Goal: Transaction & Acquisition: Purchase product/service

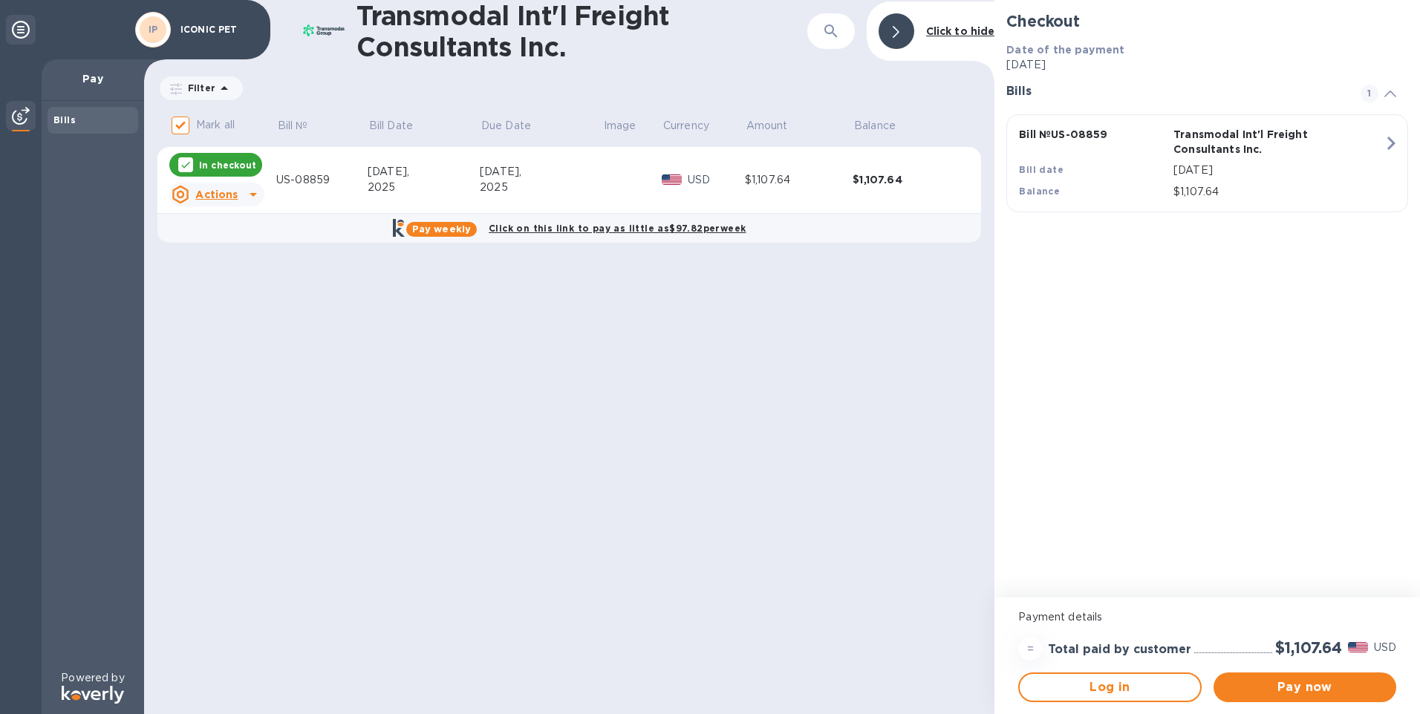
click at [413, 407] on div "Transmodal Int'l Freight Consultants Inc. ​ Click to hide Filter Amount Mark al…" at bounding box center [569, 357] width 850 height 714
click at [1329, 684] on span "Pay now" at bounding box center [1304, 688] width 159 height 18
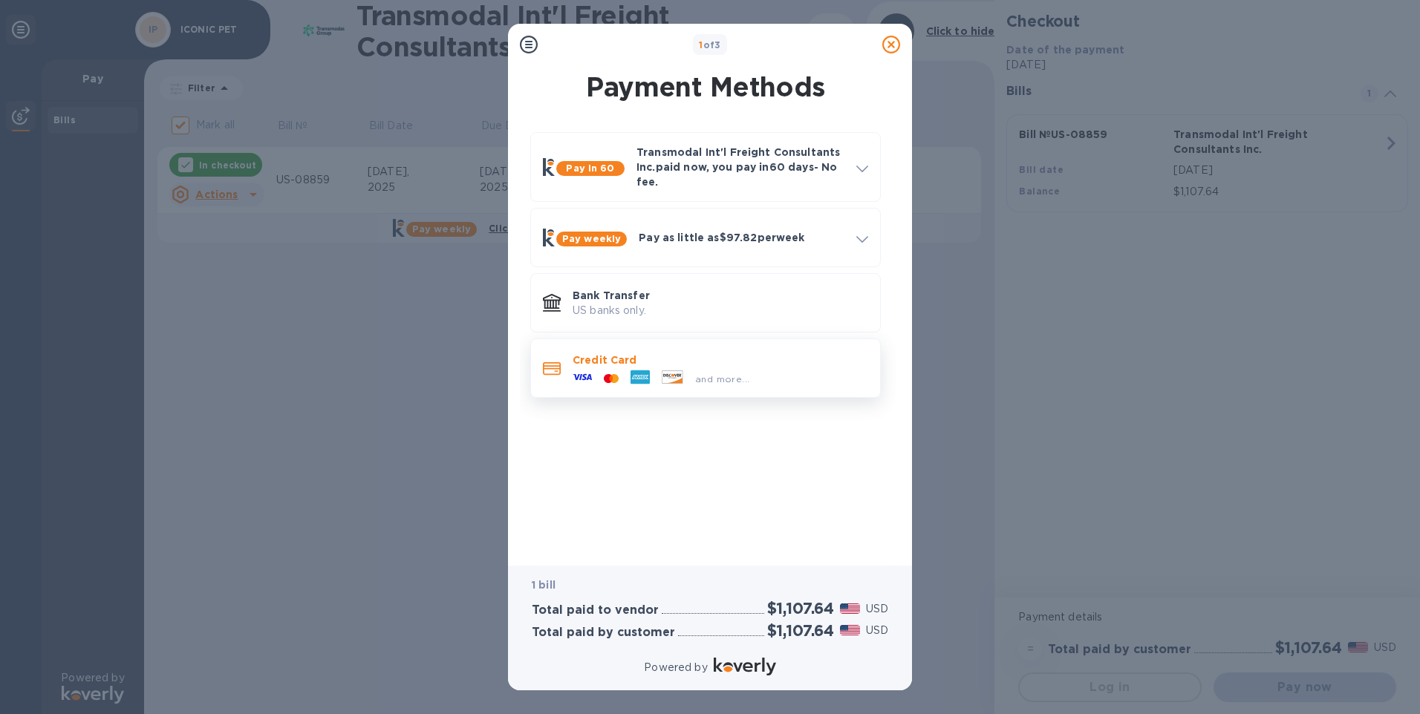
click at [580, 367] on p "Credit Card" at bounding box center [719, 360] width 295 height 15
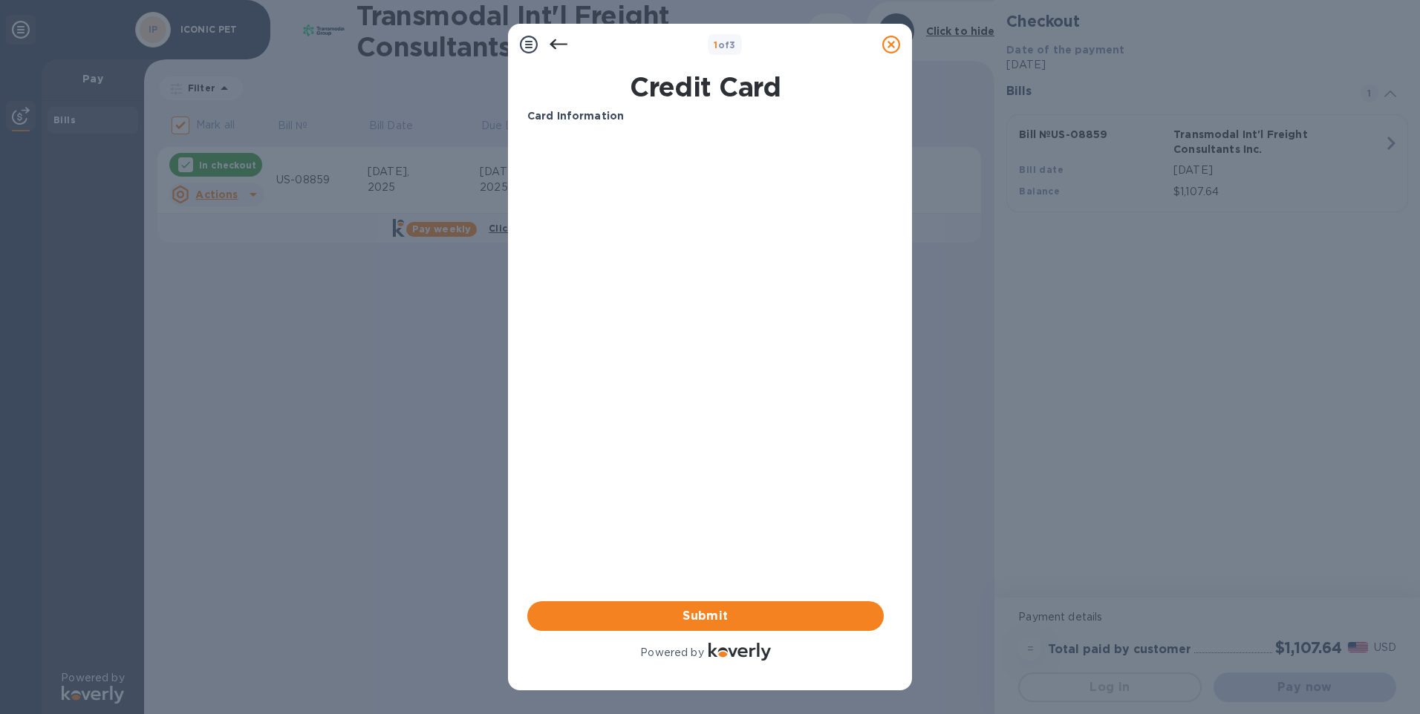
click at [339, 414] on div "1 of 3 Credit Card Card Information Your browser does not support iframes Submi…" at bounding box center [710, 357] width 1420 height 714
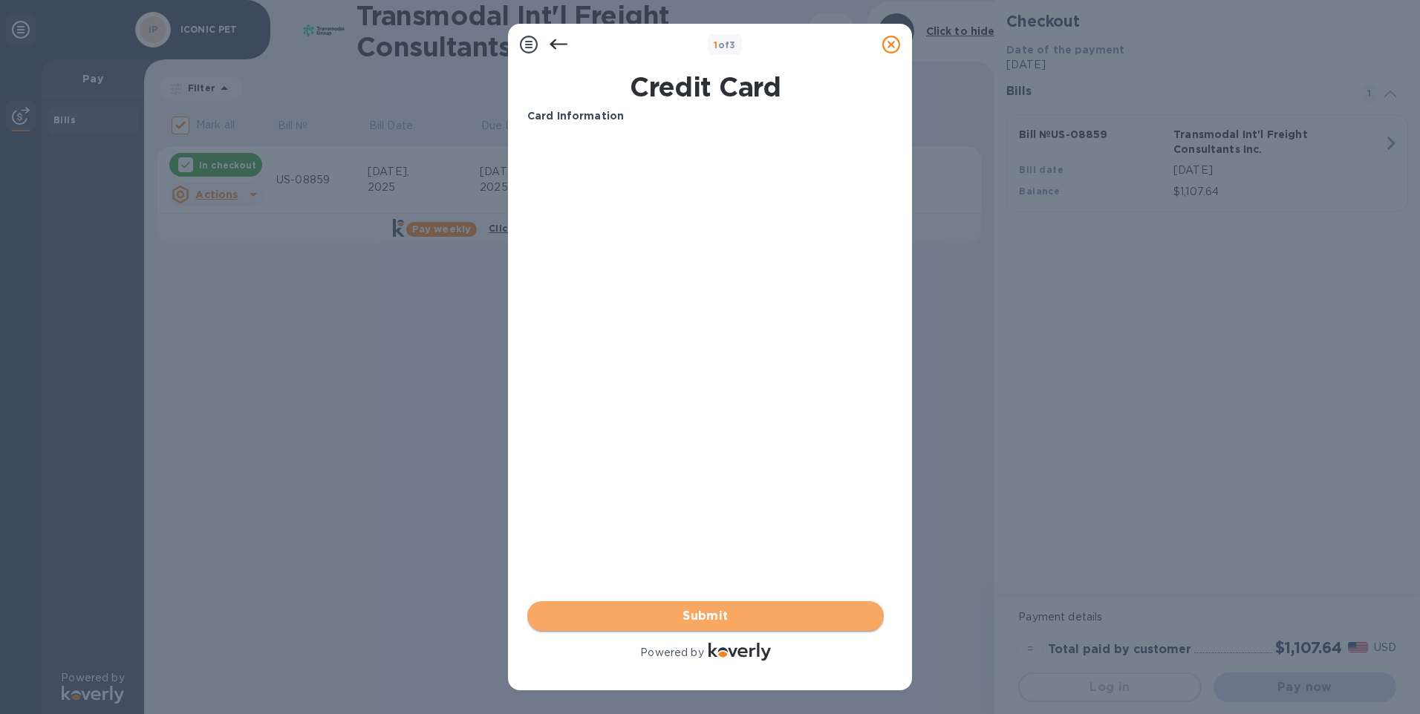
click at [716, 615] on span "Submit" at bounding box center [705, 616] width 333 height 18
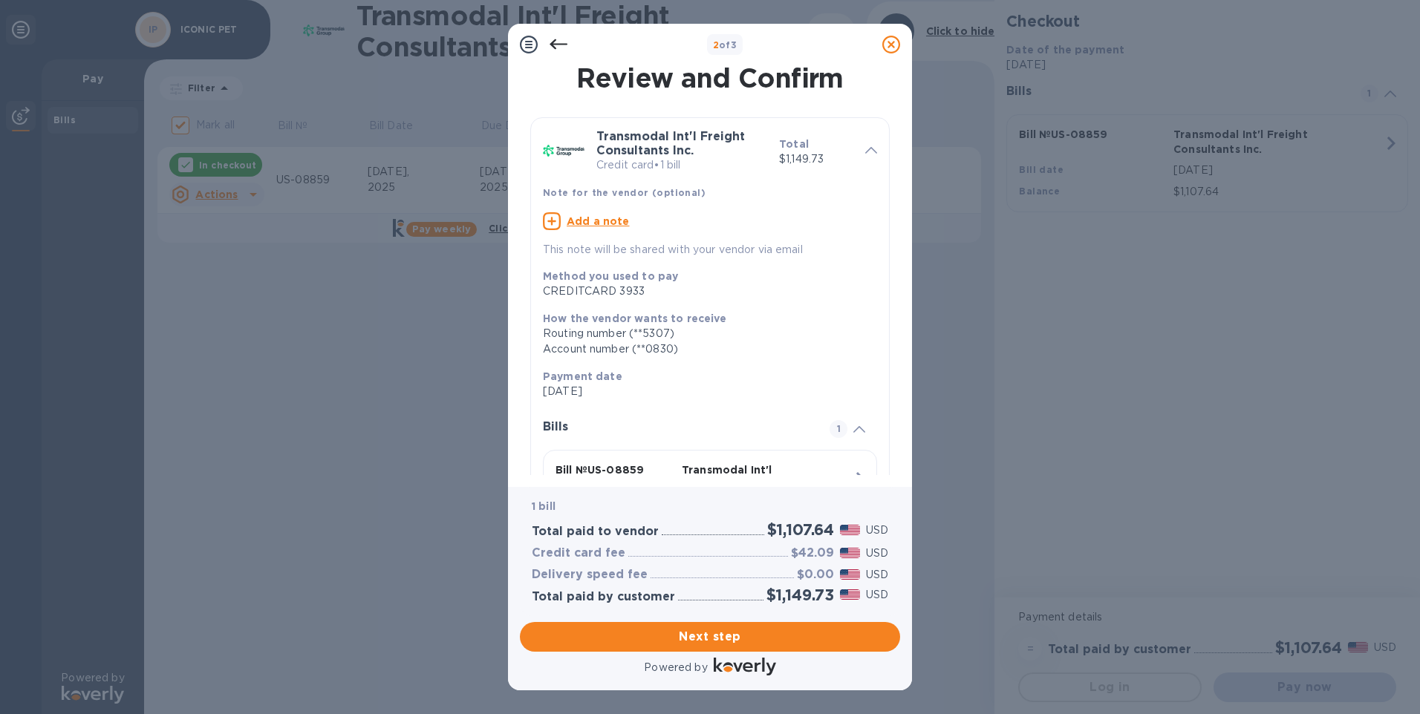
drag, startPoint x: 737, startPoint y: 637, endPoint x: 558, endPoint y: 39, distance: 624.6
click at [558, 39] on div "2 of 3 Review and Confirm Transmodal Int'l Freight Consultants Inc. Credit card…" at bounding box center [710, 357] width 404 height 667
click at [558, 39] on icon at bounding box center [558, 45] width 18 height 18
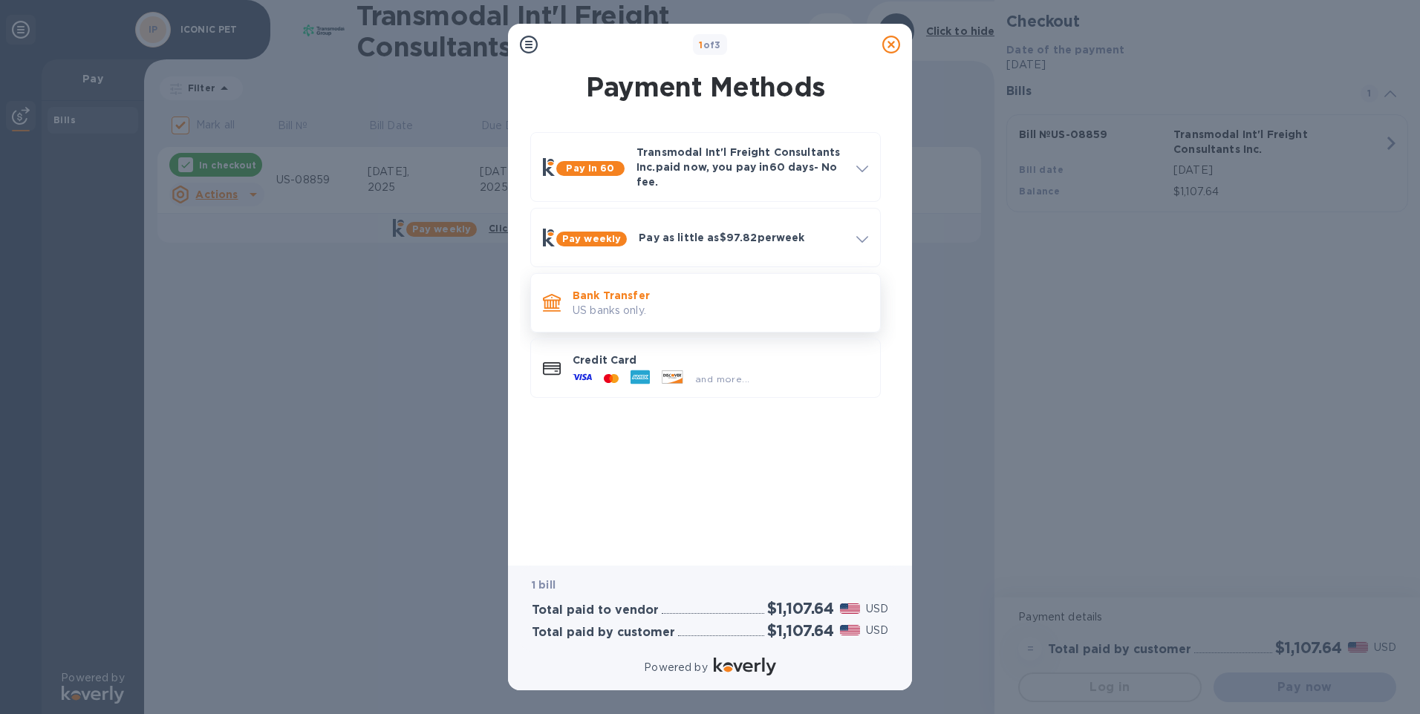
click at [630, 320] on div "Bank Transfer US banks only." at bounding box center [719, 303] width 307 height 42
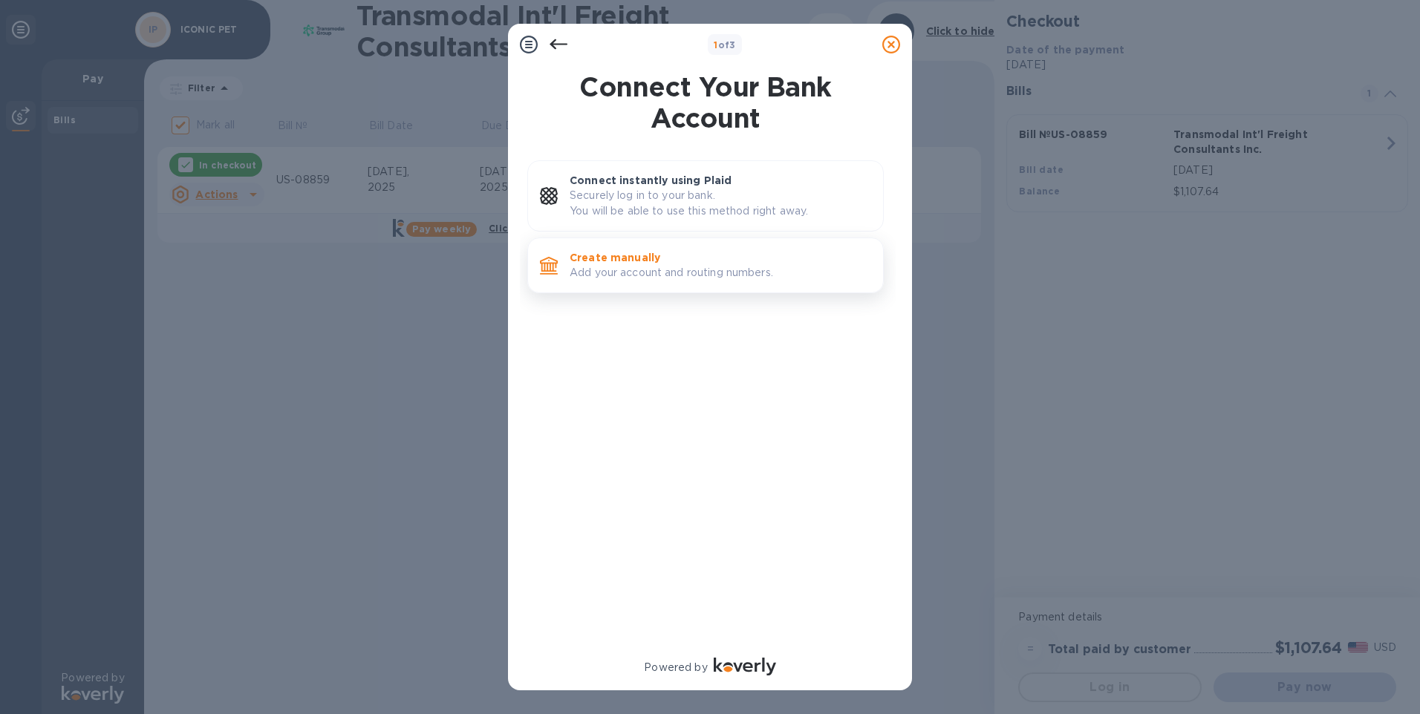
click at [619, 256] on p "Create manually" at bounding box center [719, 257] width 301 height 15
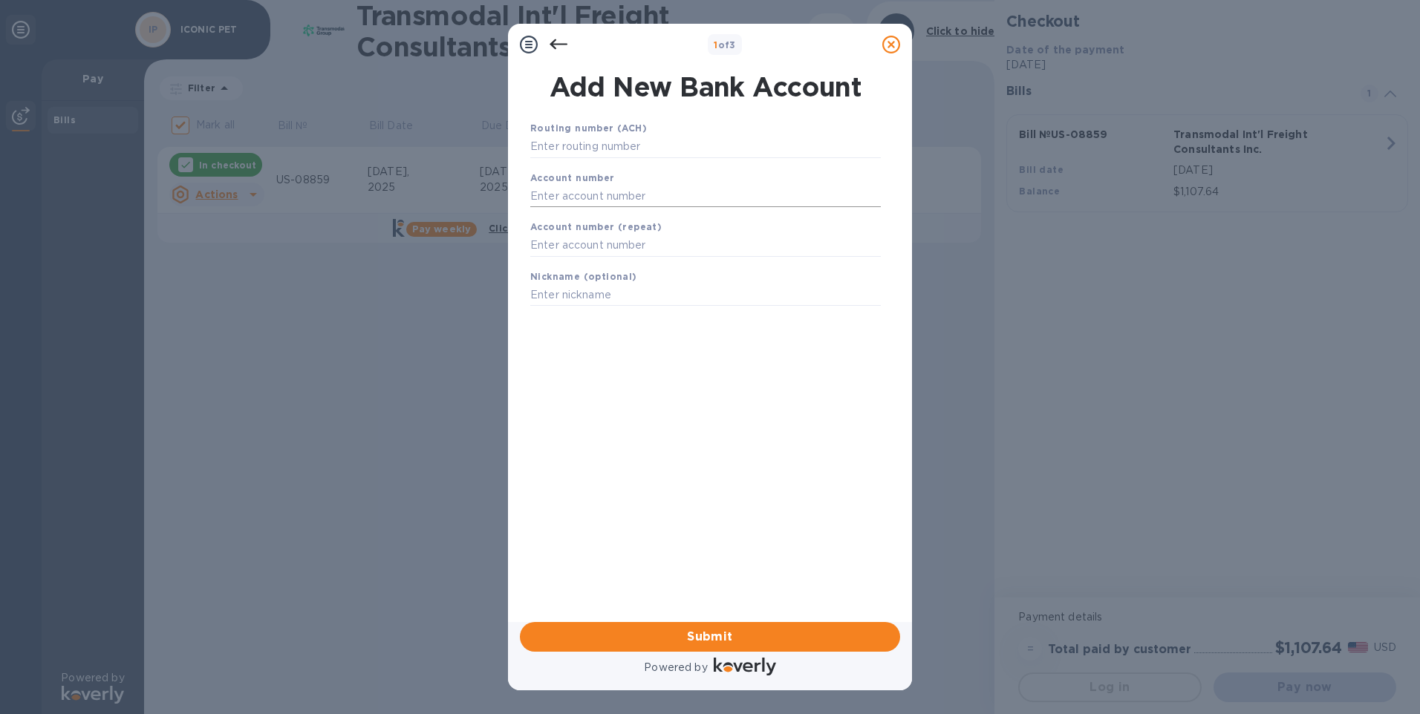
click at [598, 195] on input "text" at bounding box center [705, 196] width 350 height 22
click at [618, 143] on input "text" at bounding box center [705, 147] width 350 height 22
type input "021202337"
click at [598, 221] on input "text" at bounding box center [705, 214] width 350 height 22
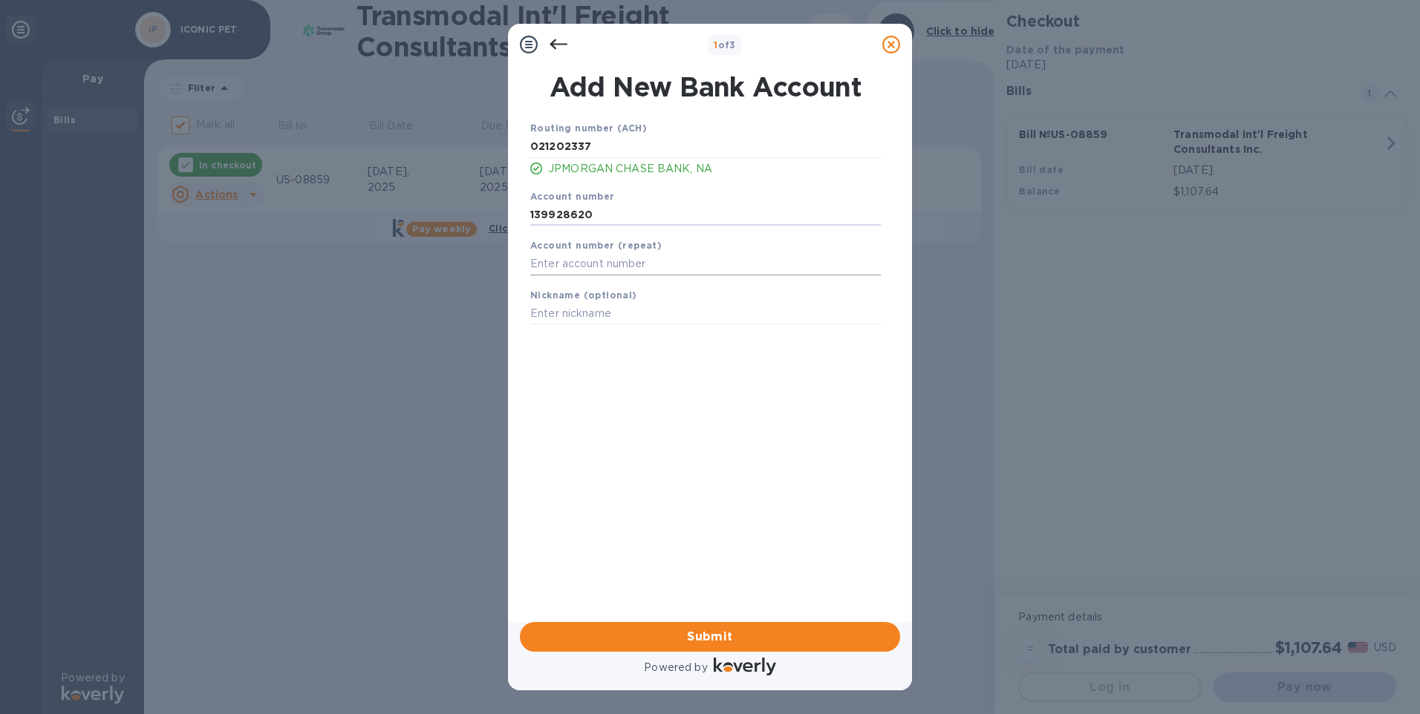
type input "139928620"
click at [558, 270] on input "text" at bounding box center [705, 264] width 350 height 22
type input "139928620"
click at [589, 297] on b "Nickname (optional)" at bounding box center [583, 295] width 107 height 11
click at [579, 321] on input "text" at bounding box center [705, 314] width 350 height 22
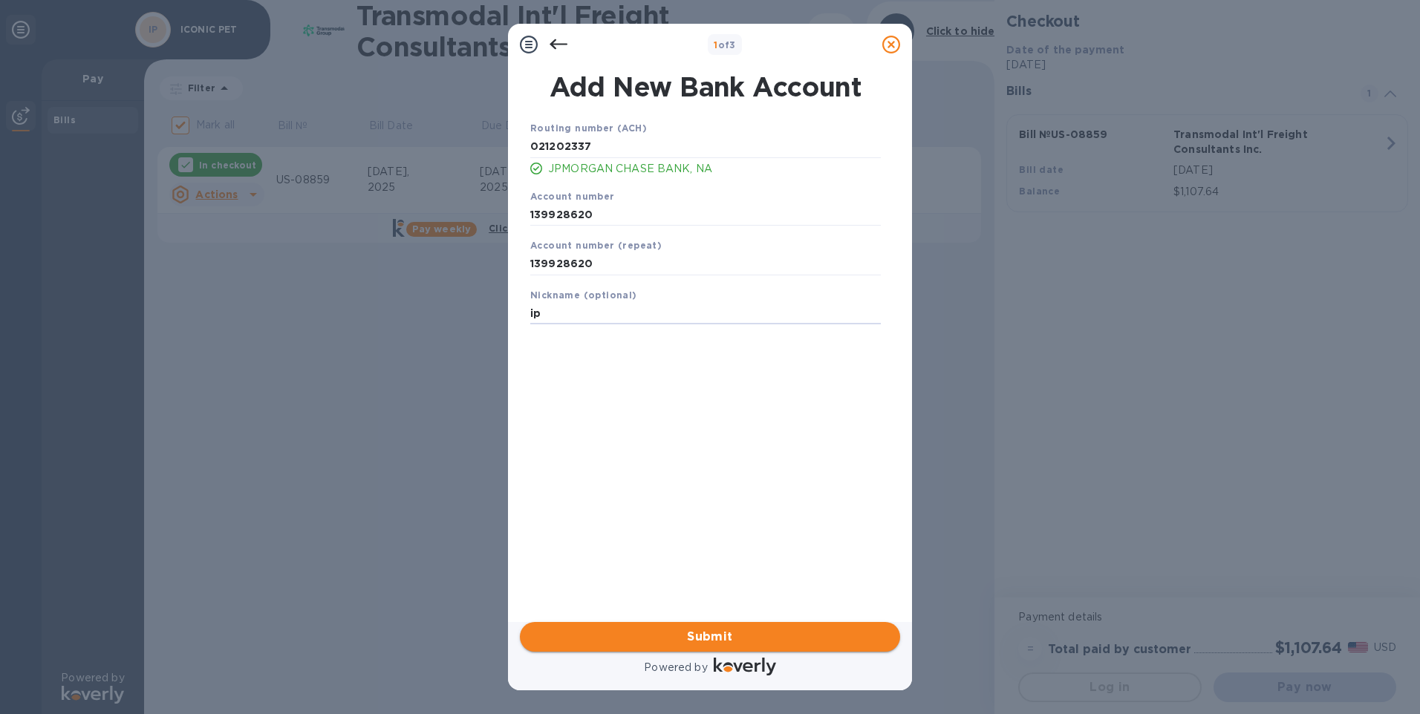
type input "ip"
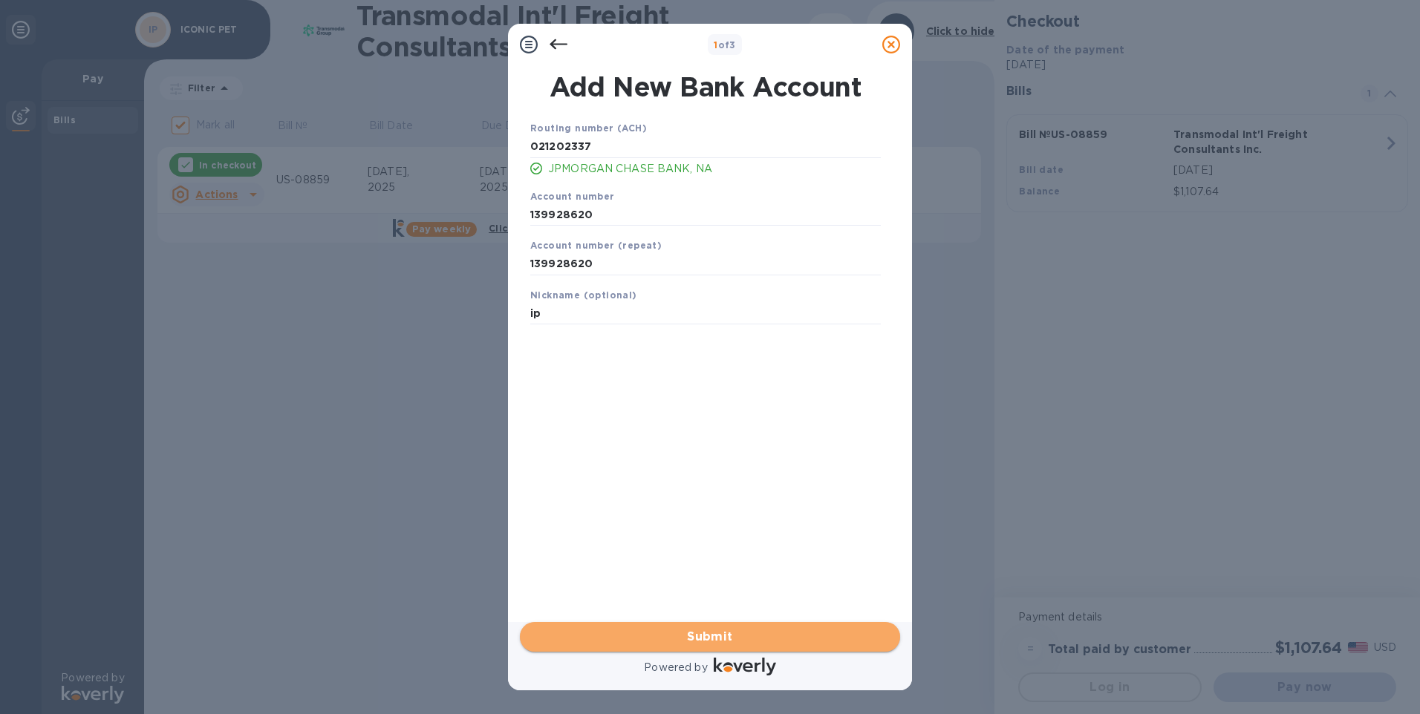
click at [718, 638] on span "Submit" at bounding box center [710, 637] width 356 height 18
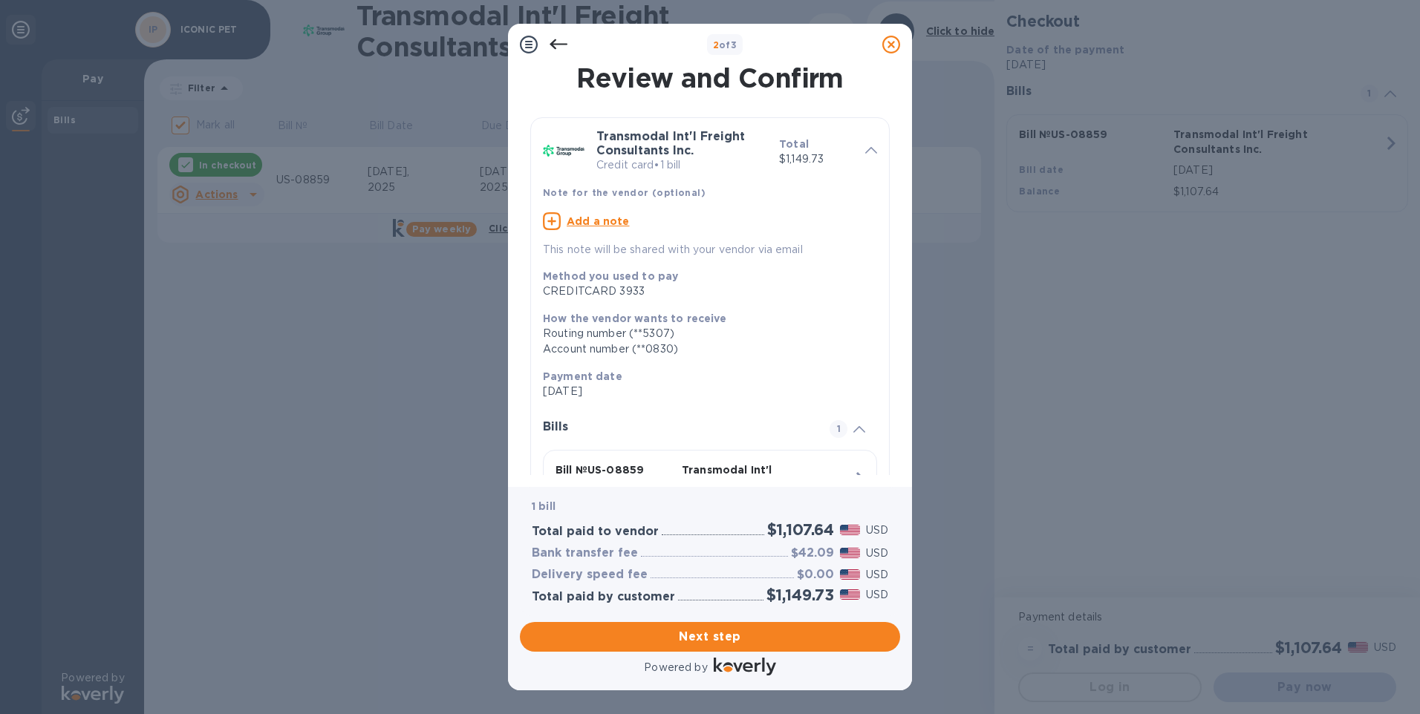
click at [555, 39] on icon at bounding box center [558, 44] width 18 height 10
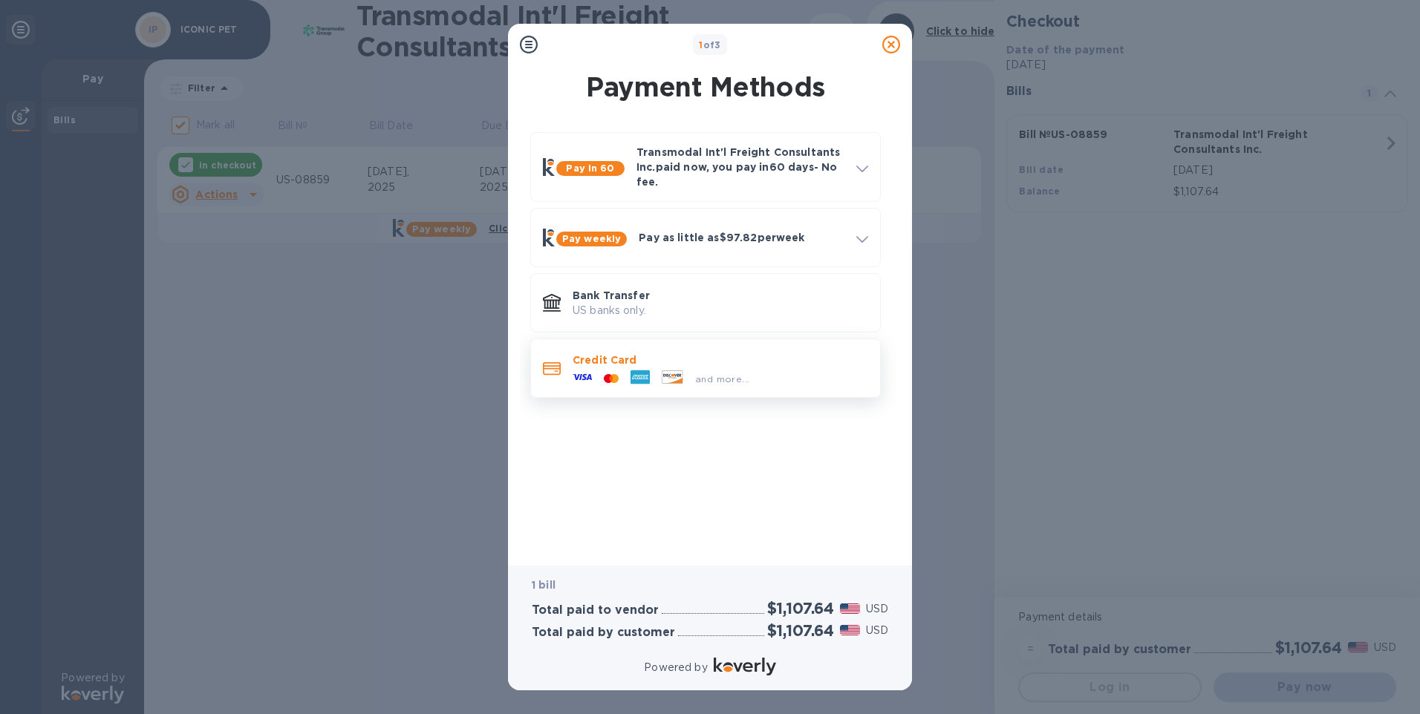
click at [633, 382] on icon at bounding box center [639, 377] width 19 height 14
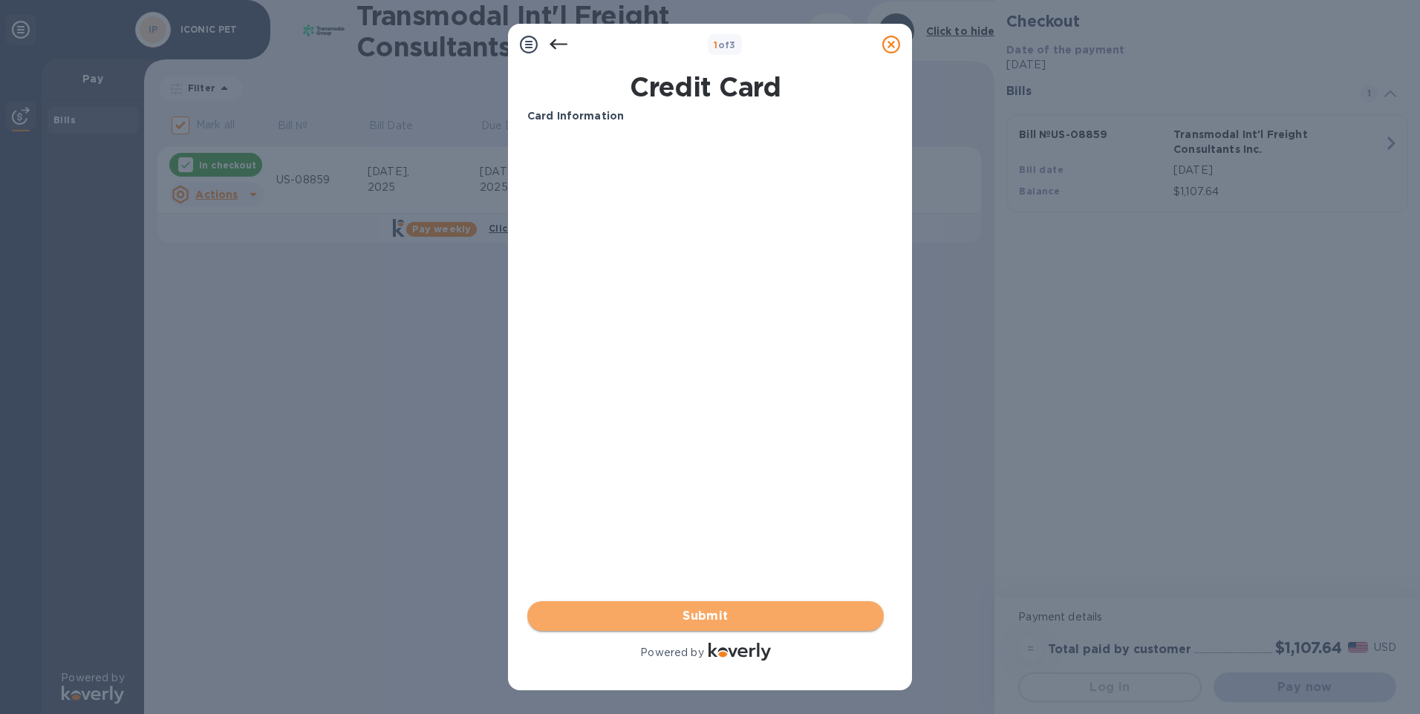
click at [711, 617] on span "Submit" at bounding box center [705, 616] width 333 height 18
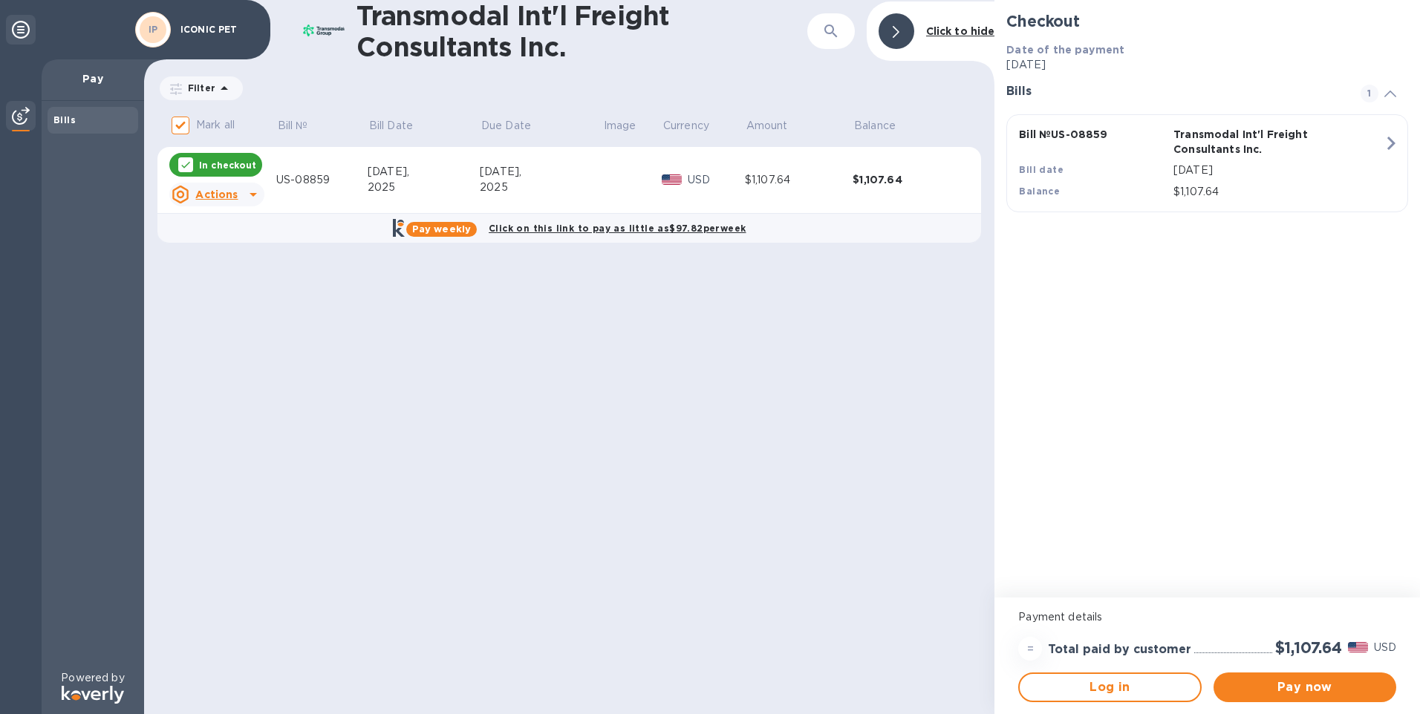
click at [594, 422] on div "Transmodal Int'l Freight Consultants Inc. ​ Click to hide Filter Amount Mark al…" at bounding box center [569, 357] width 850 height 714
click at [1276, 690] on span "Pay now" at bounding box center [1304, 688] width 159 height 18
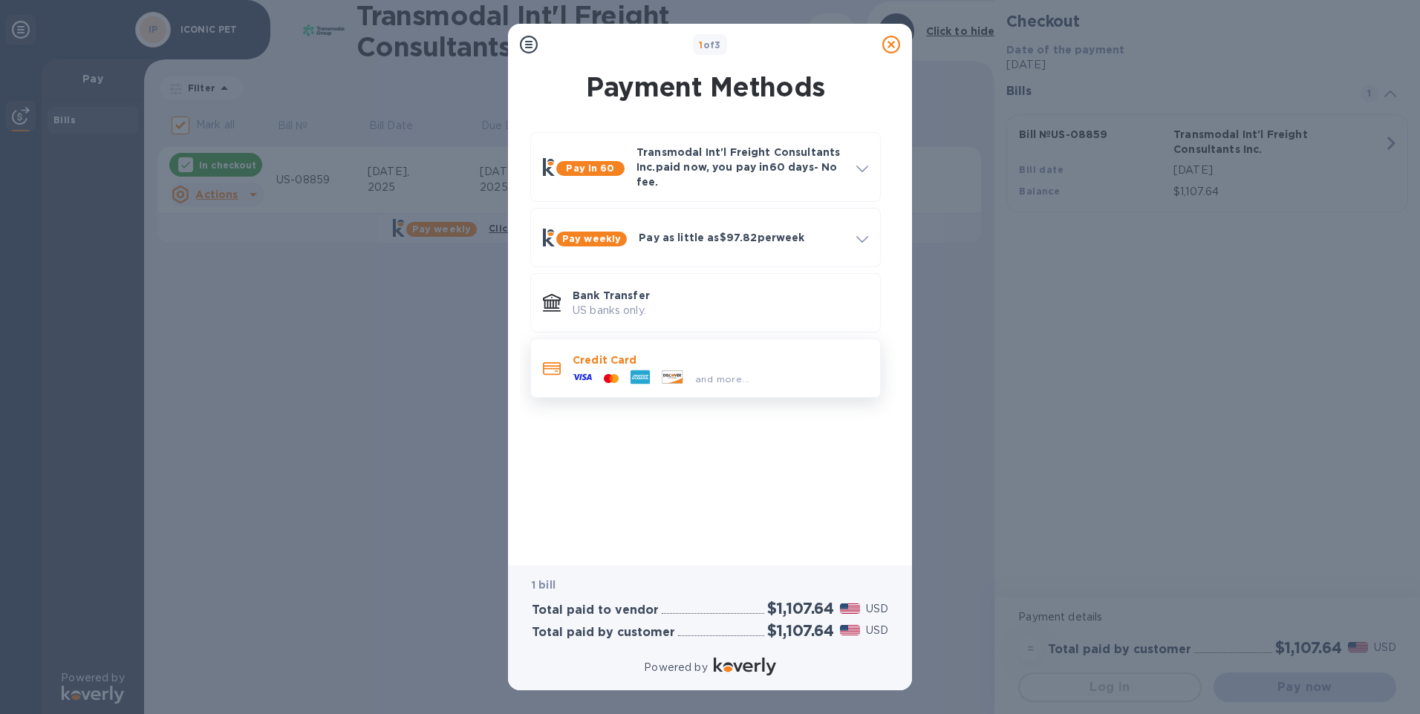
click at [601, 374] on div at bounding box center [611, 379] width 27 height 14
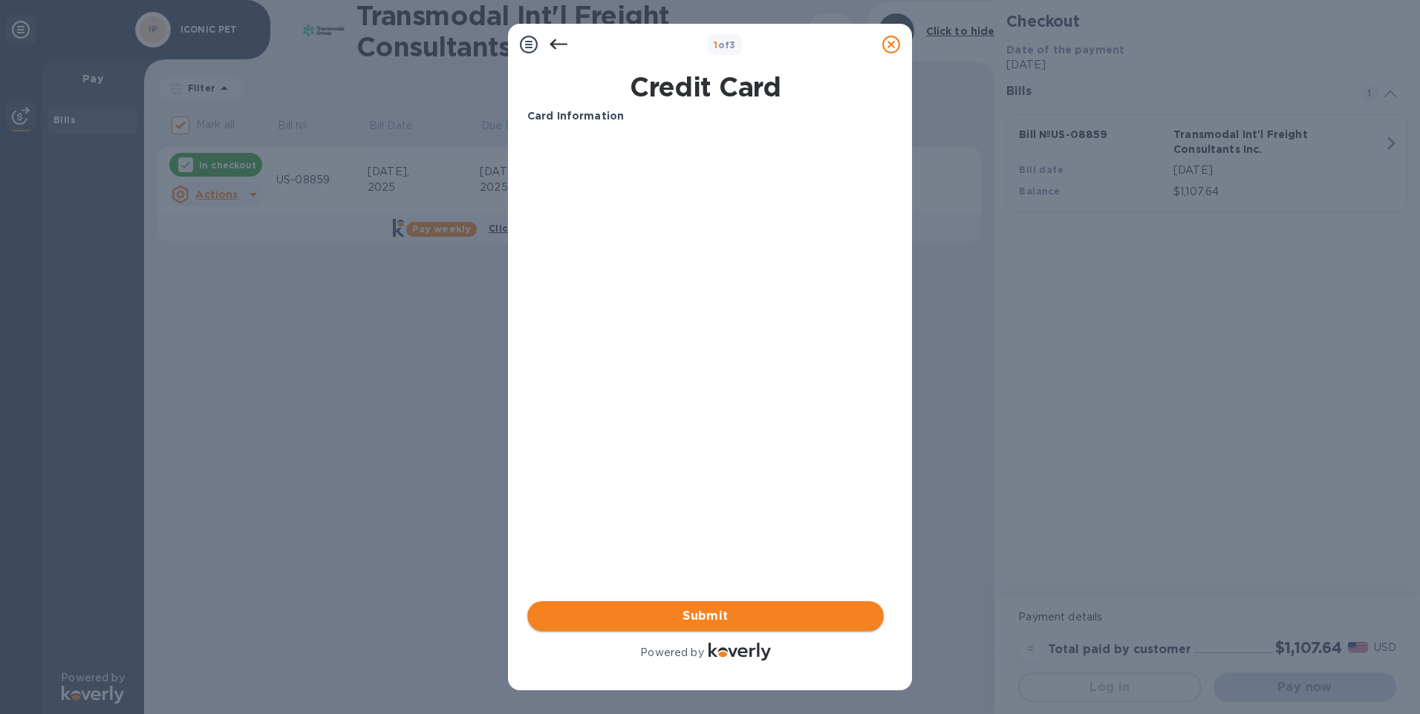
click at [711, 619] on span "Submit" at bounding box center [705, 616] width 333 height 18
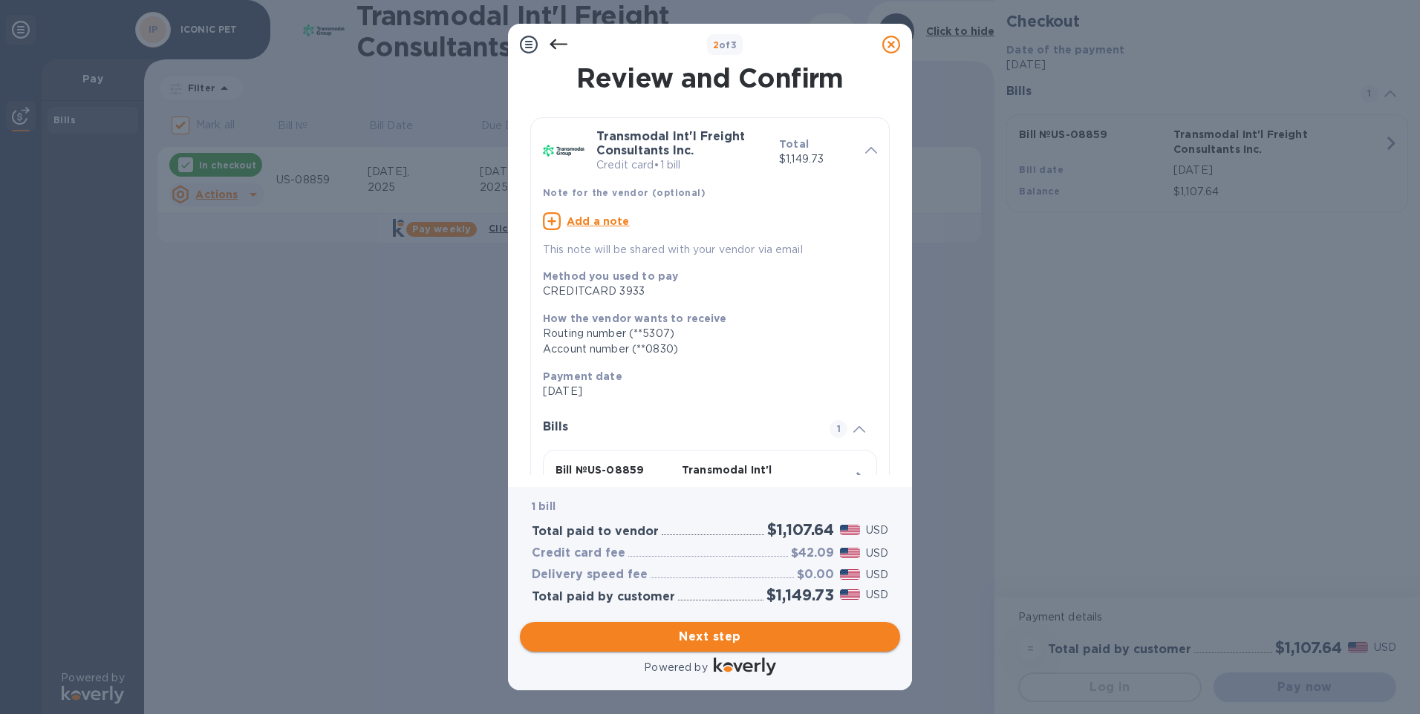
click at [692, 636] on span "Next step" at bounding box center [710, 637] width 356 height 18
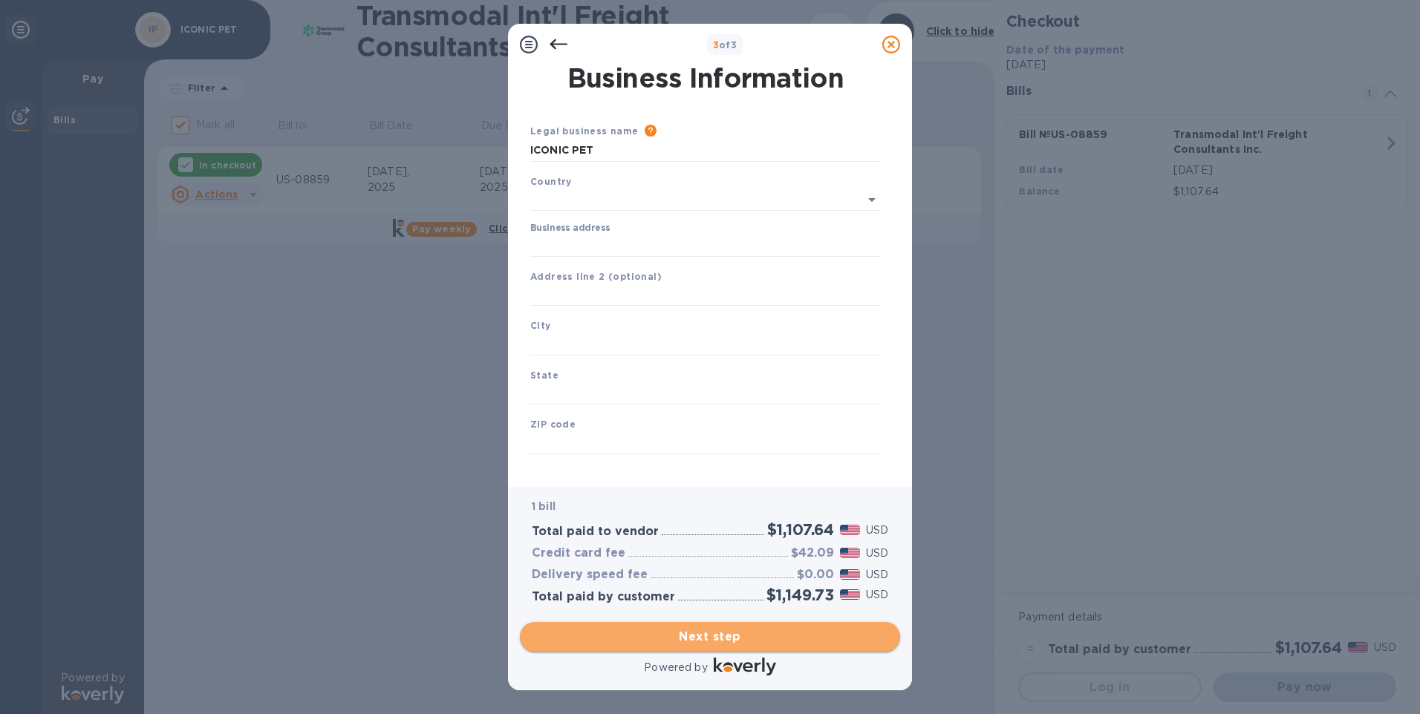
click at [692, 636] on span "Next step" at bounding box center [710, 637] width 356 height 18
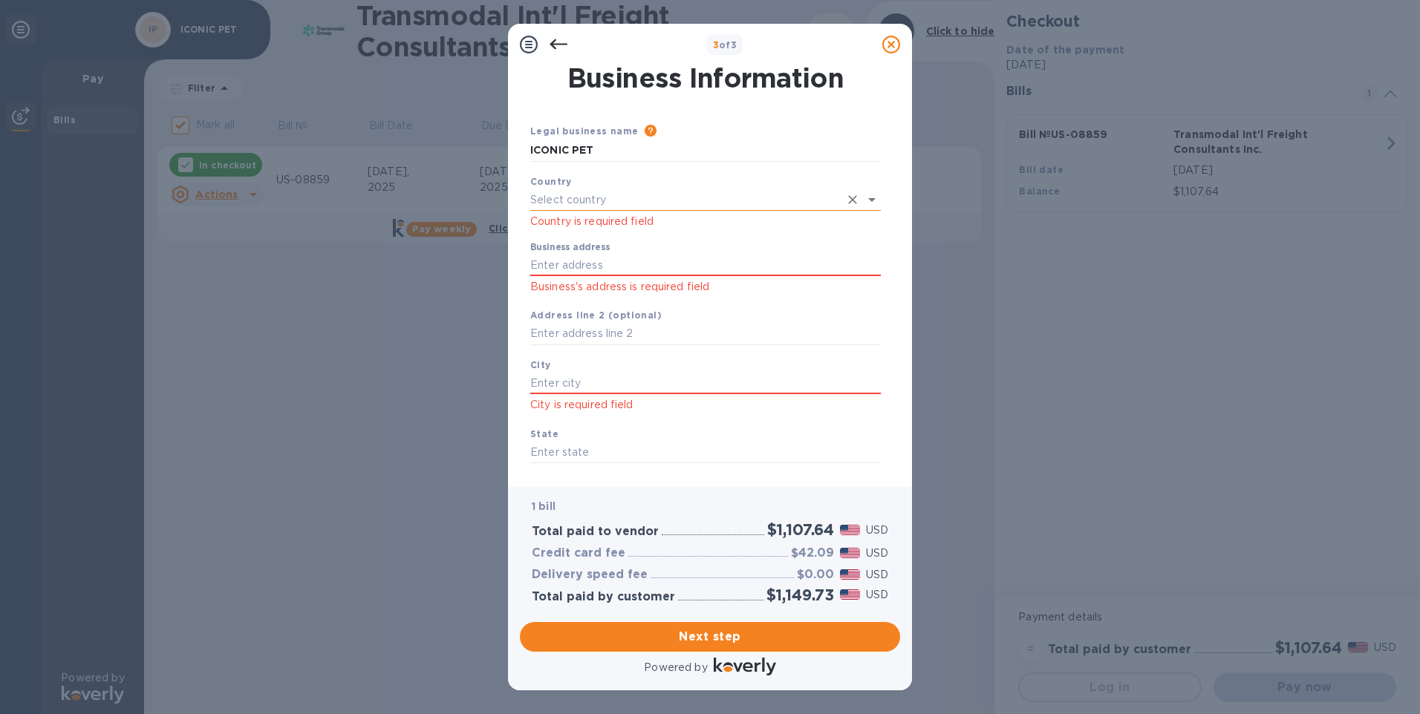
click at [593, 203] on input "text" at bounding box center [684, 200] width 309 height 22
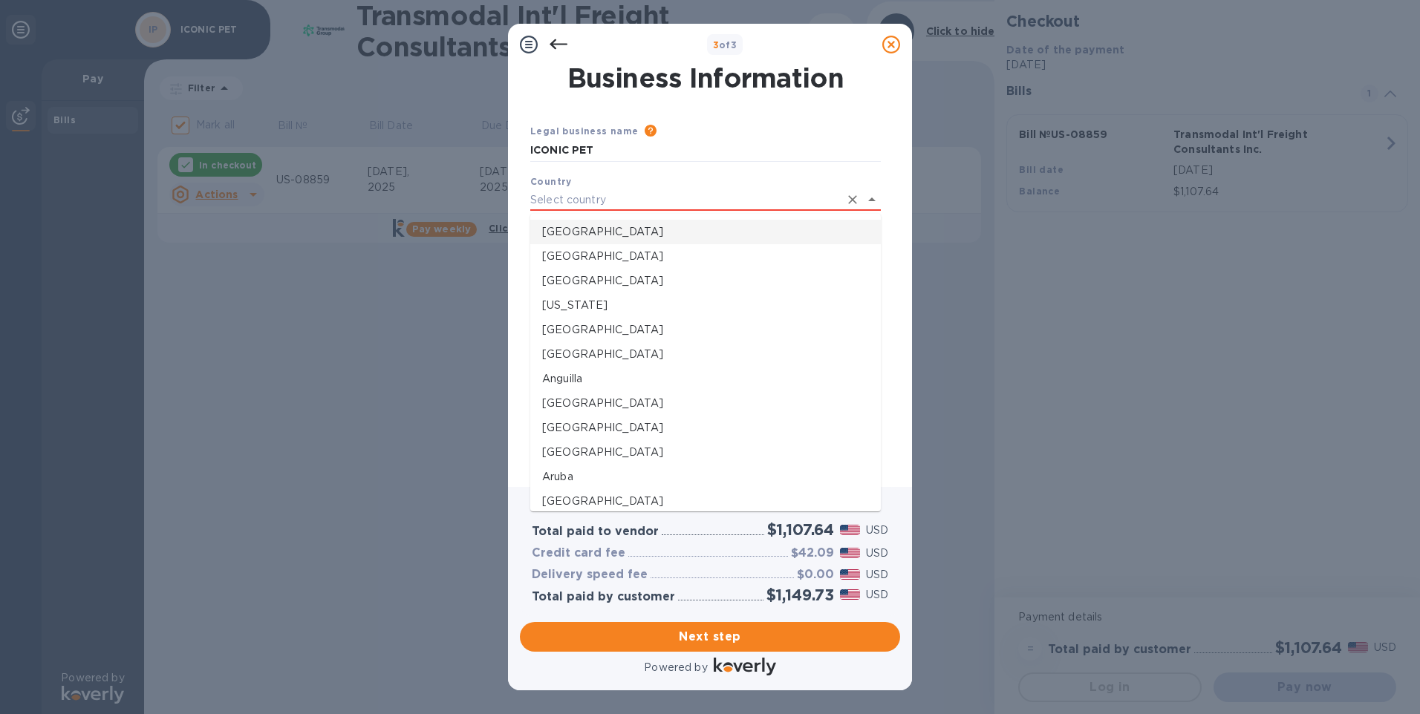
click at [587, 223] on li "[GEOGRAPHIC_DATA]" at bounding box center [705, 232] width 350 height 25
type input "[GEOGRAPHIC_DATA]"
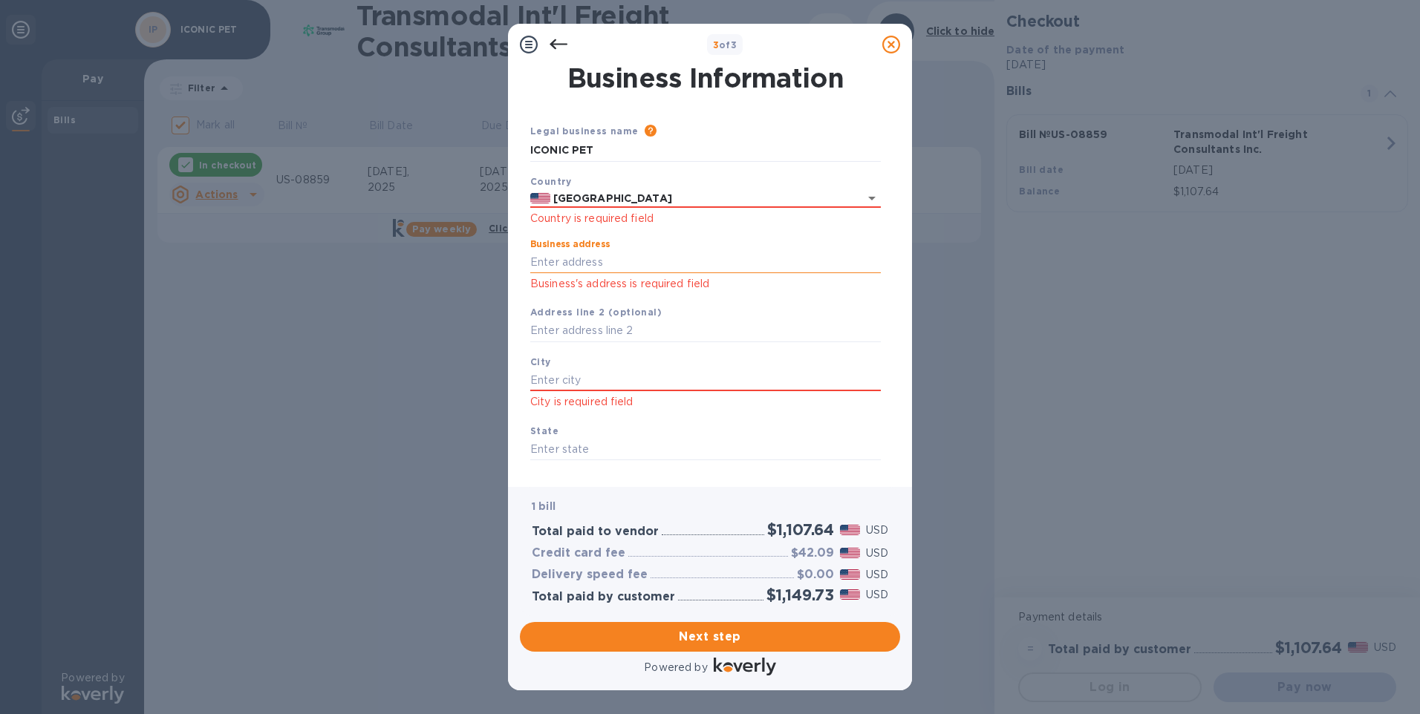
click at [558, 261] on input "Business address" at bounding box center [705, 262] width 350 height 22
type input "[STREET_ADDRESS]"
click at [565, 374] on input "text" at bounding box center [705, 381] width 350 height 22
type input "Iselin"
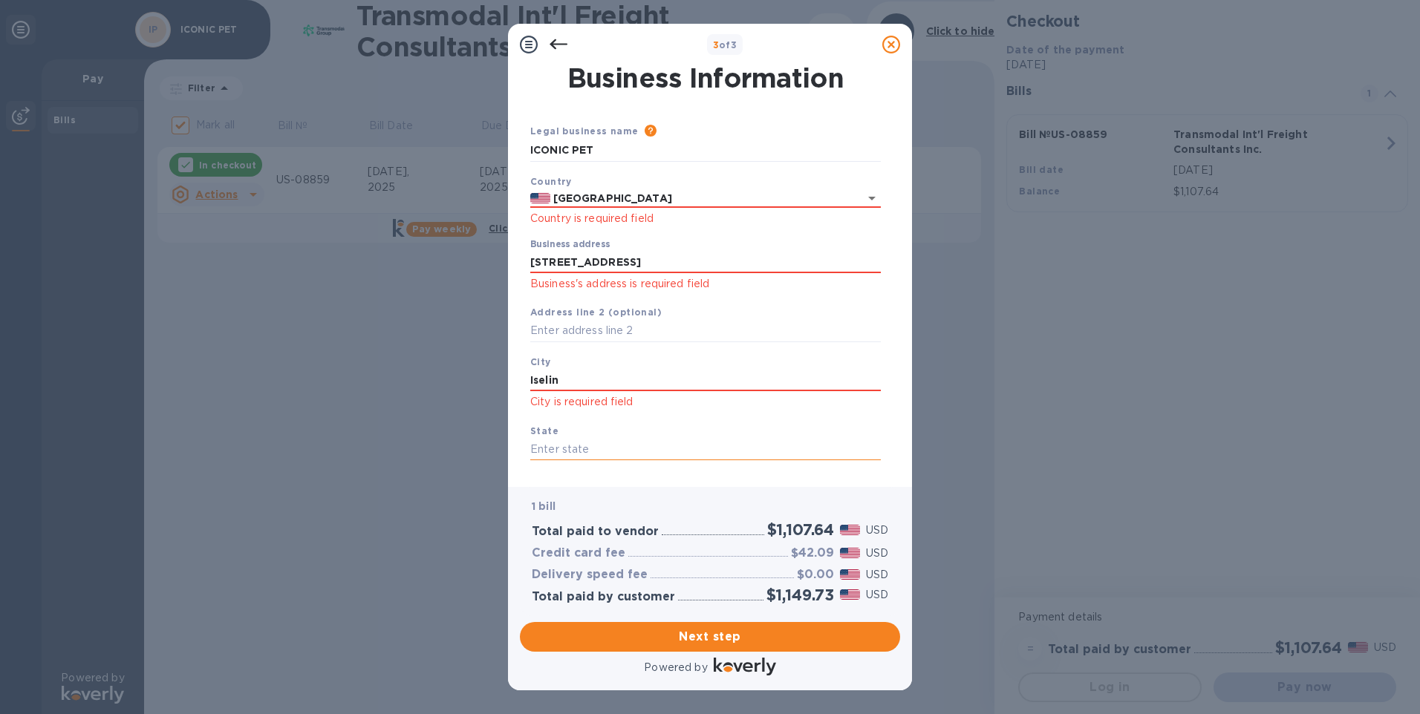
click at [607, 451] on input "text" at bounding box center [705, 449] width 350 height 22
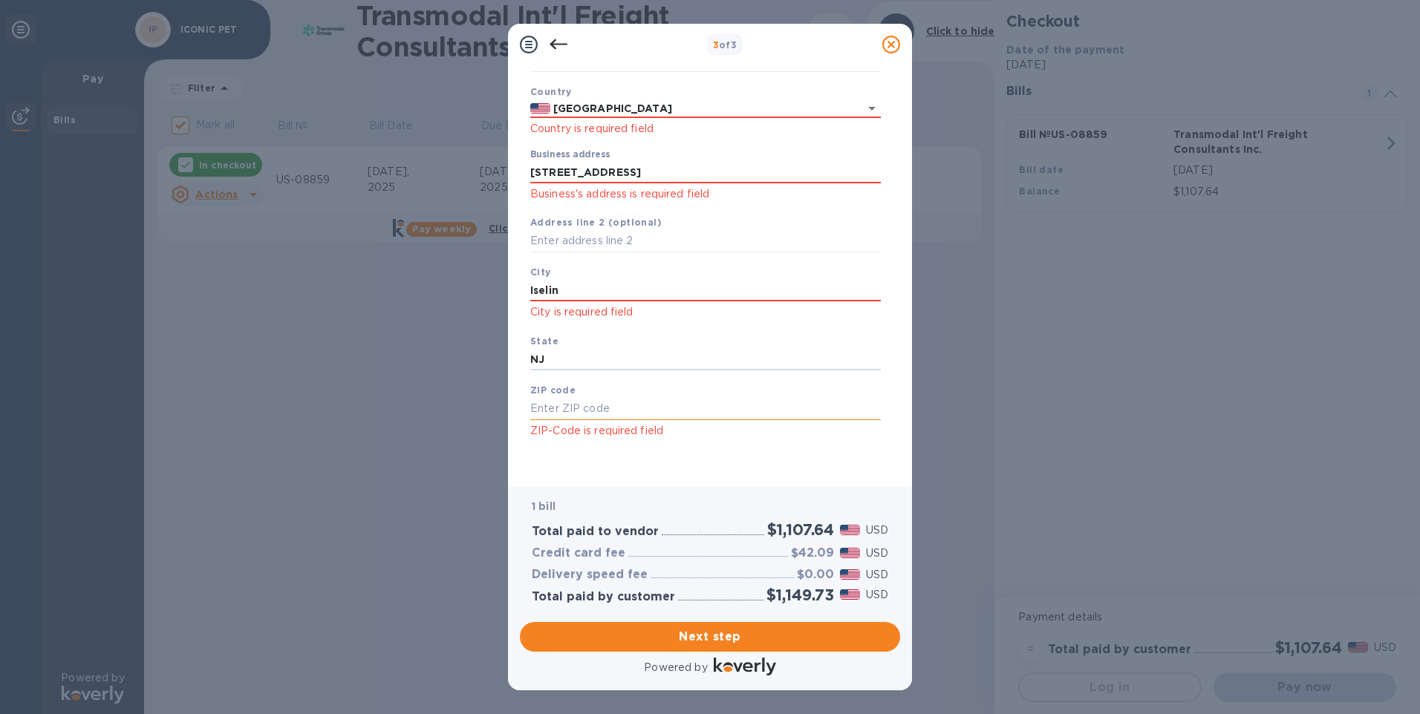
type input "NJ"
click at [644, 417] on input "text" at bounding box center [705, 409] width 350 height 22
type input "08830"
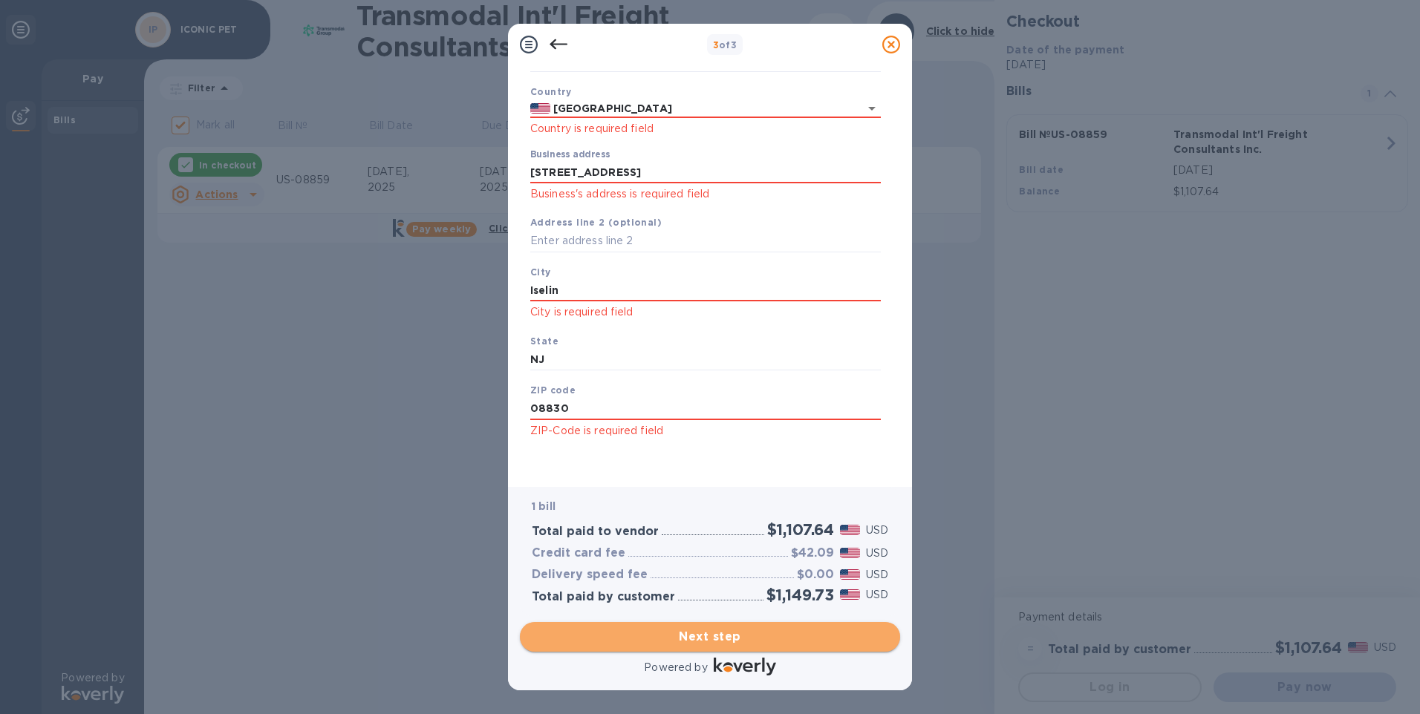
click at [728, 643] on span "Next step" at bounding box center [710, 637] width 356 height 18
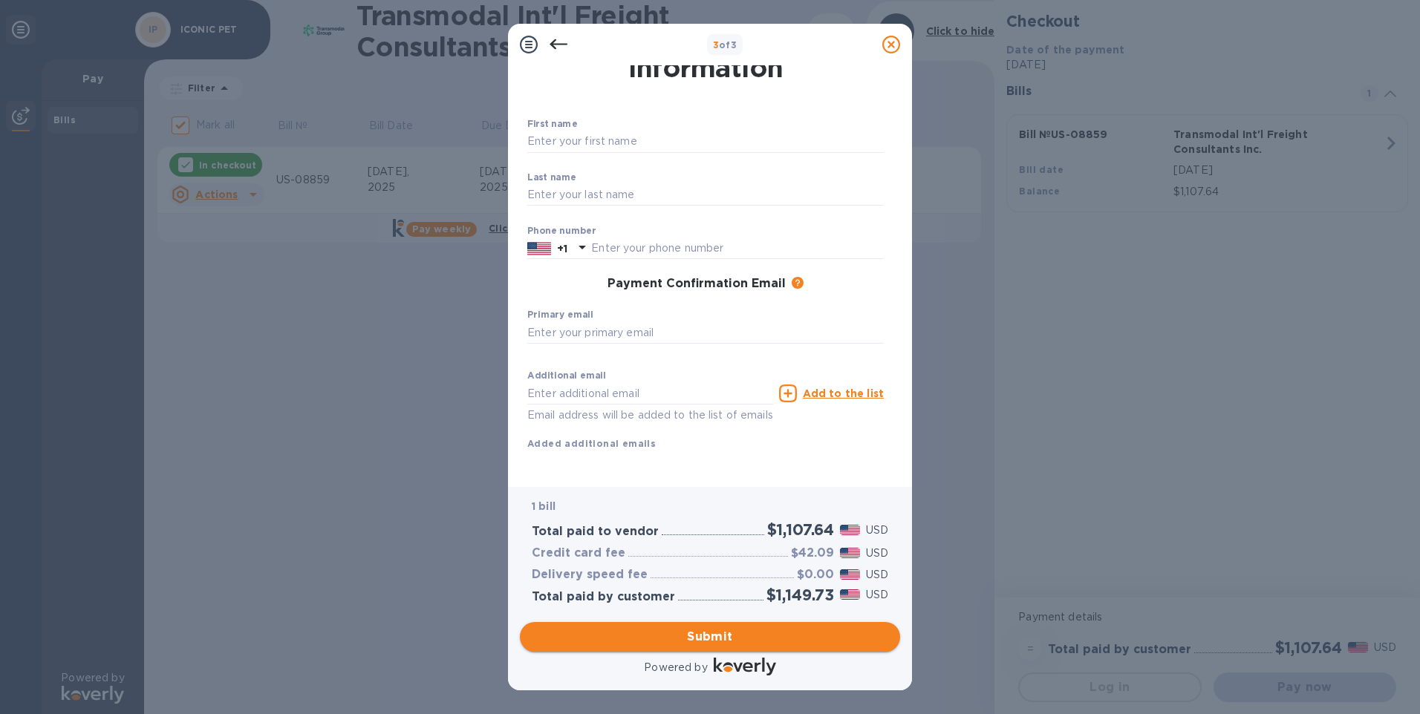
scroll to position [59, 0]
click at [626, 382] on input "text" at bounding box center [650, 393] width 246 height 22
click at [621, 321] on input "text" at bounding box center [705, 332] width 356 height 22
type input "[EMAIL_ADDRESS][DOMAIN_NAME]"
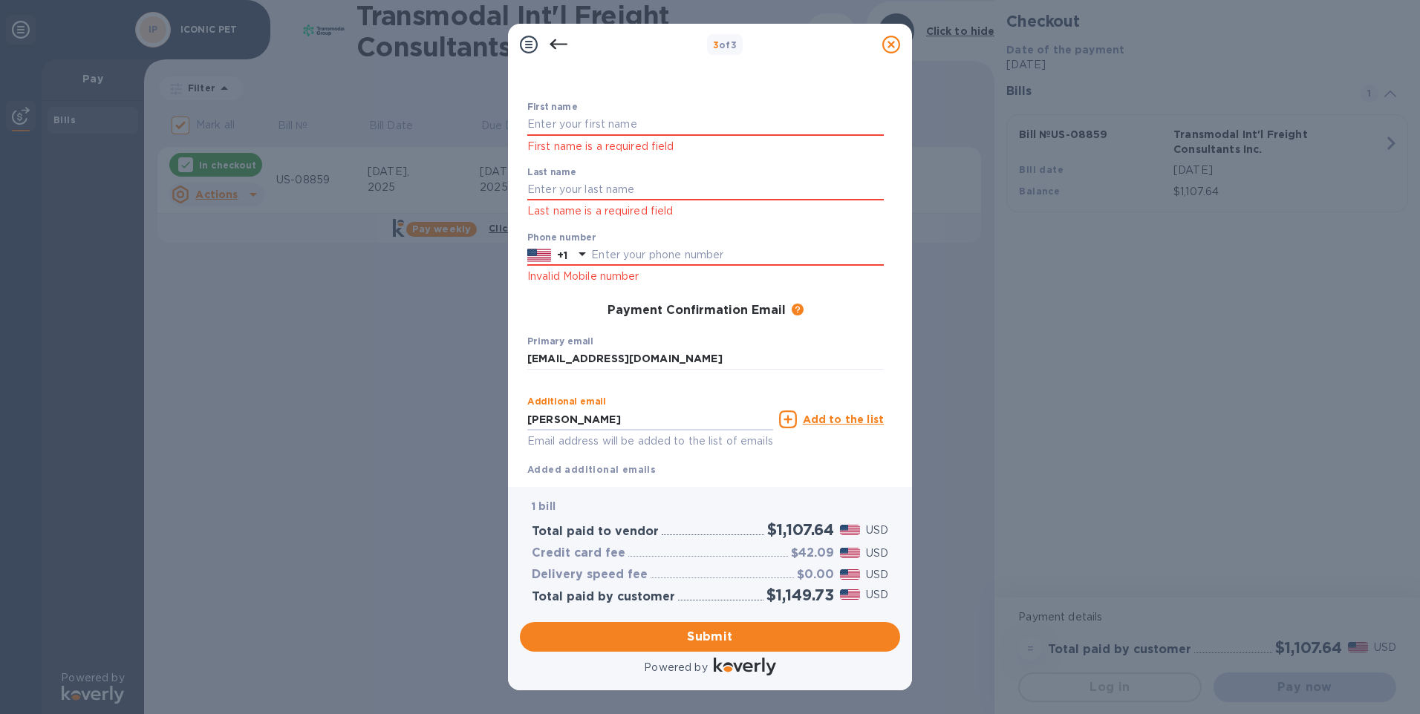
type input "[PERSON_NAME][EMAIL_ADDRESS][DOMAIN_NAME]"
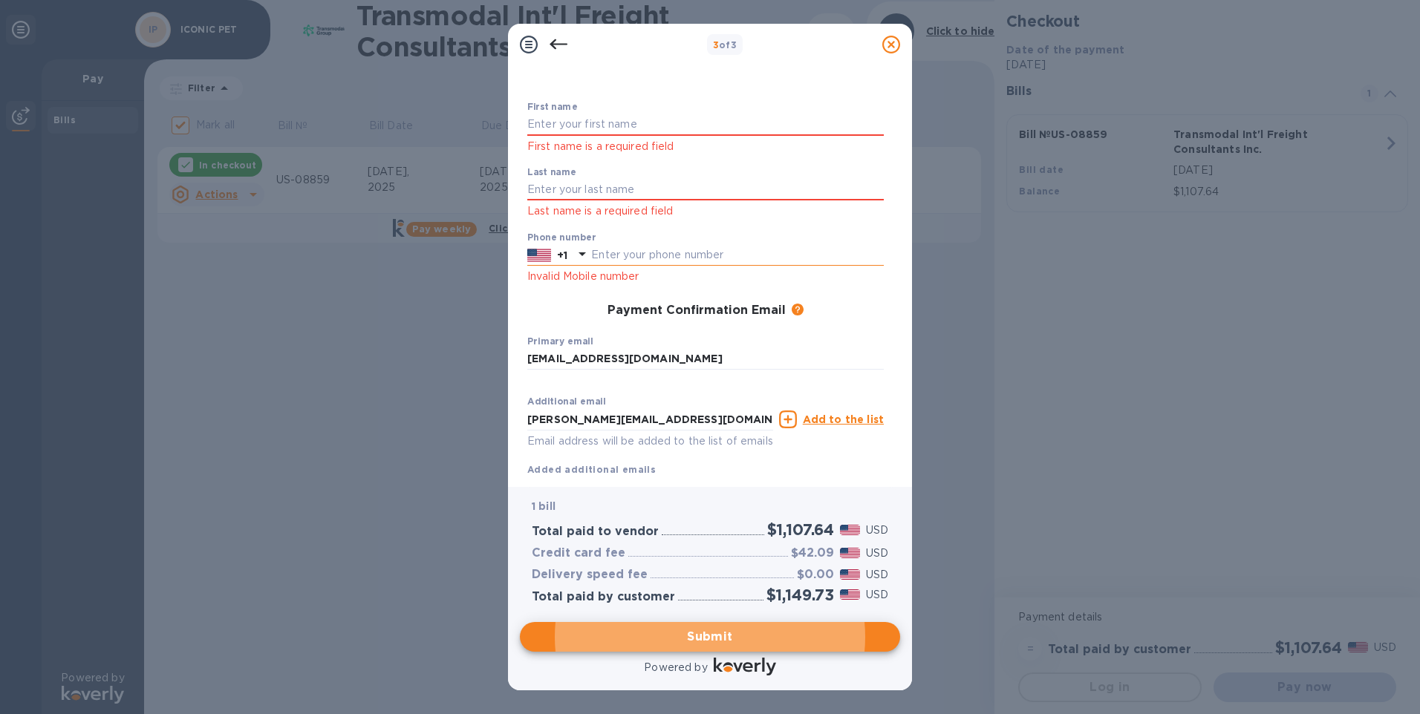
click at [673, 247] on input "text" at bounding box center [737, 255] width 293 height 22
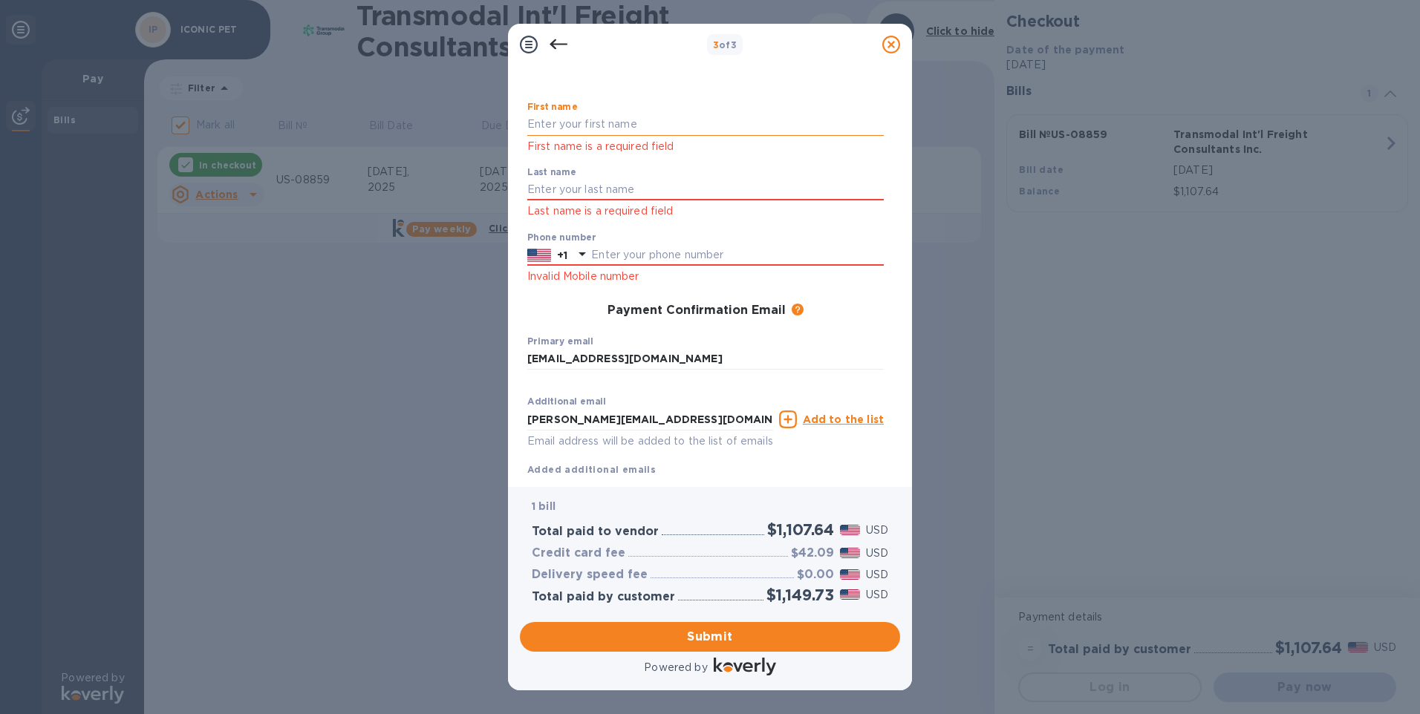
click at [650, 118] on input "text" at bounding box center [705, 125] width 356 height 22
type input "[PERSON_NAME]"
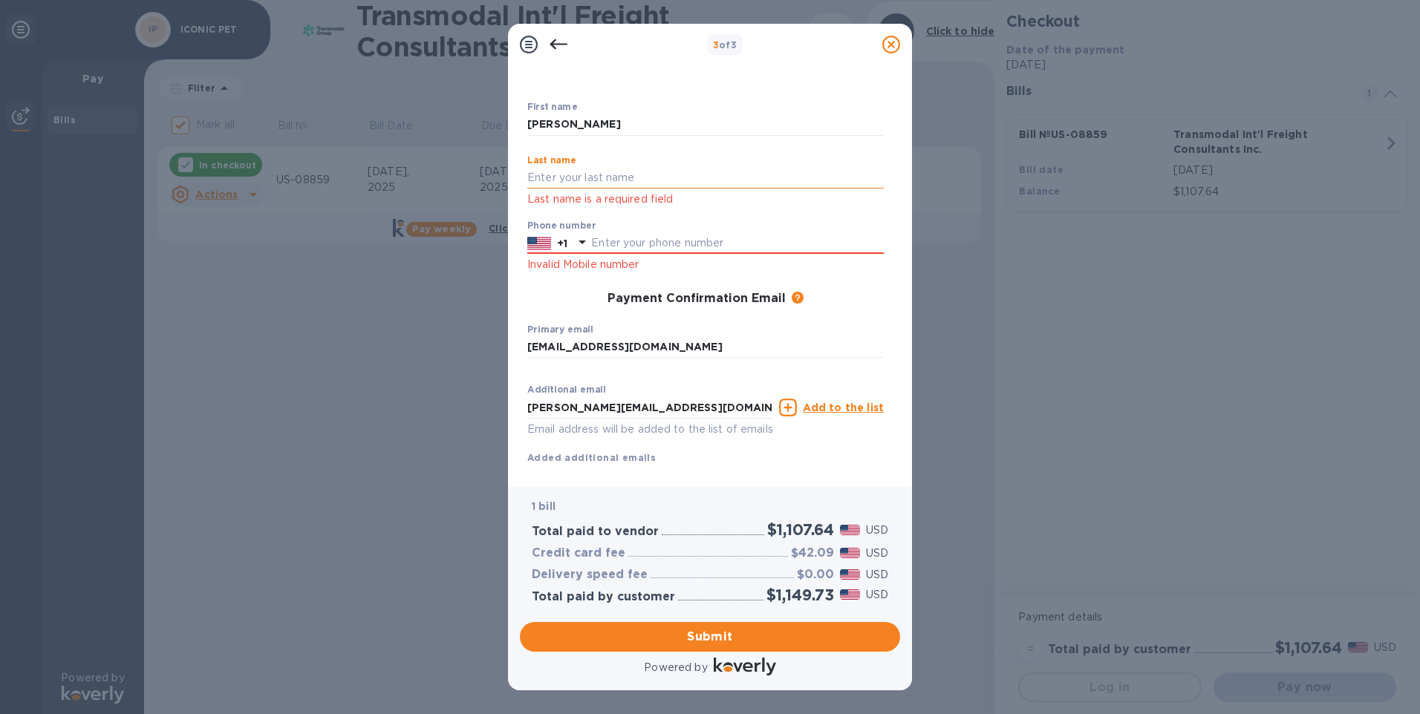
click at [590, 186] on input "text" at bounding box center [705, 178] width 356 height 22
type input "[PERSON_NAME]"
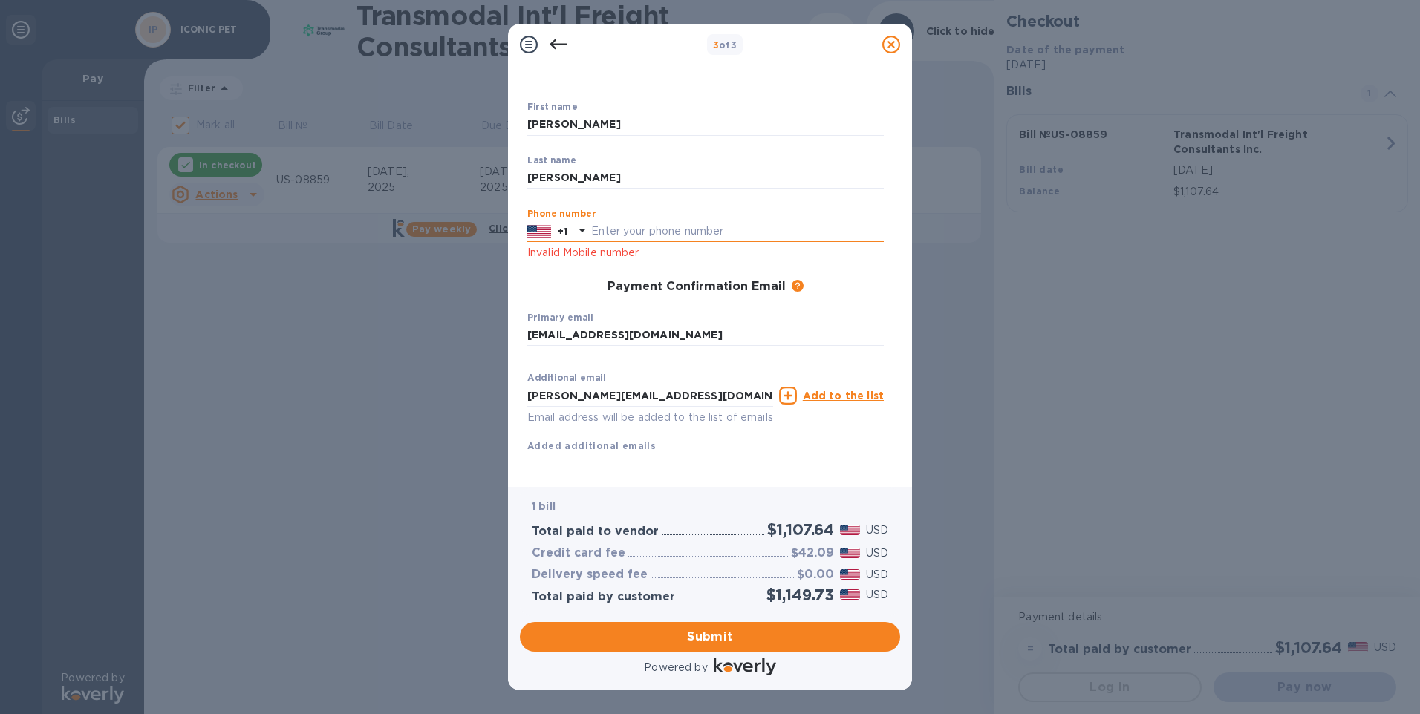
click at [616, 245] on div "Phone number +1 Invalid Mobile number" at bounding box center [705, 235] width 356 height 53
type input "7326689879"
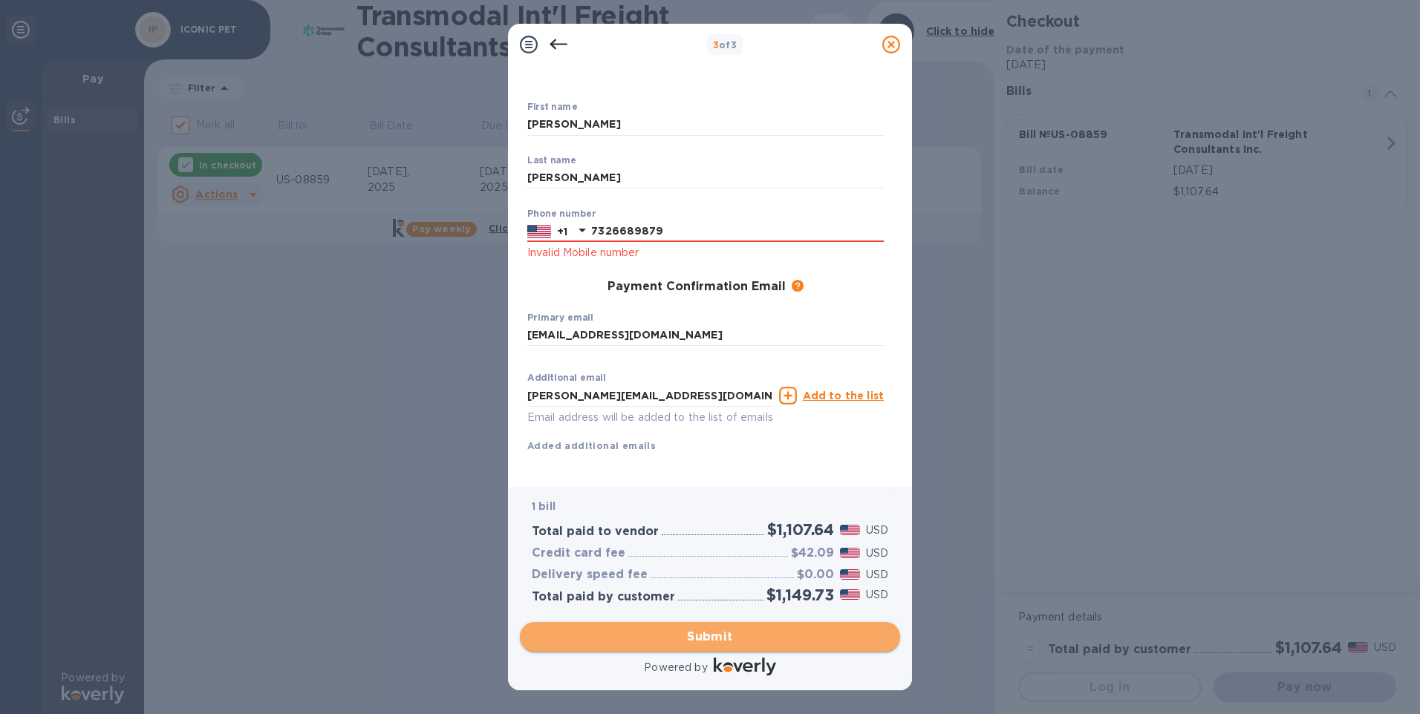
click at [737, 639] on span "Submit" at bounding box center [710, 637] width 356 height 18
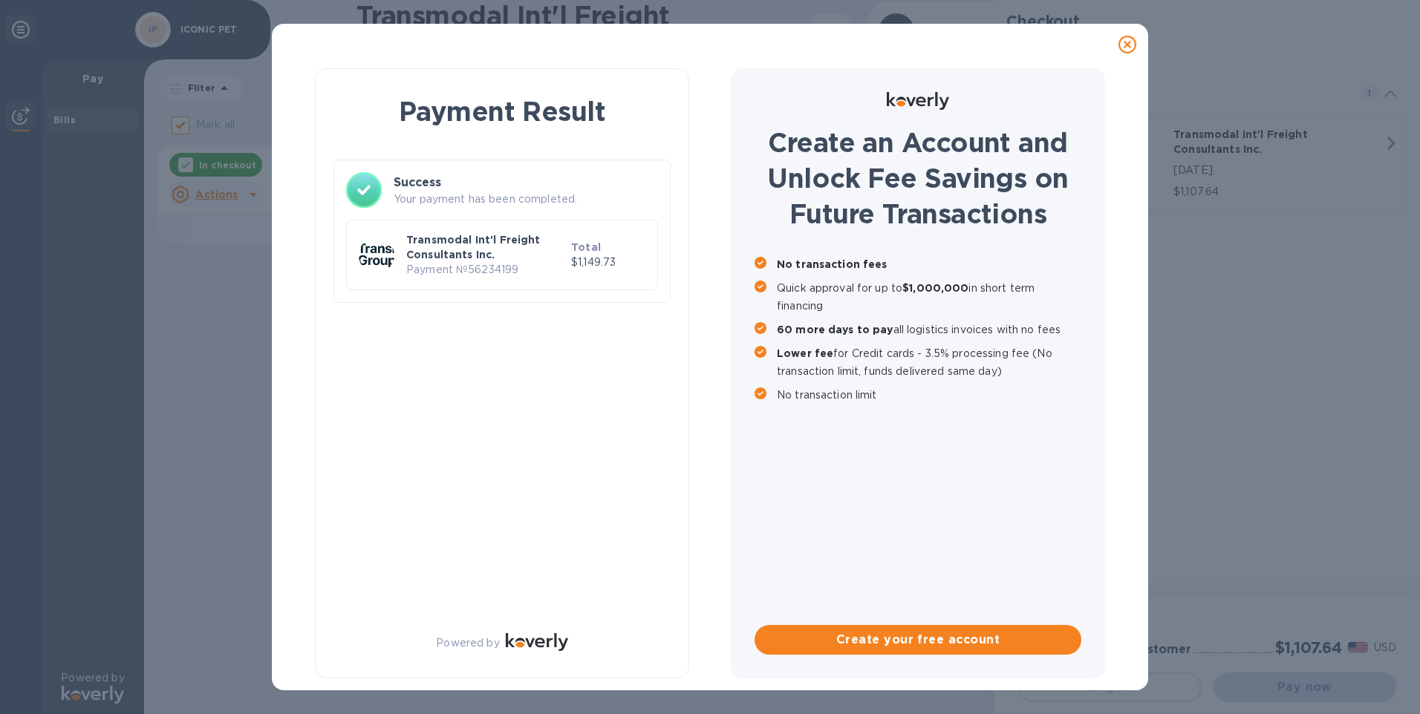
checkbox input "false"
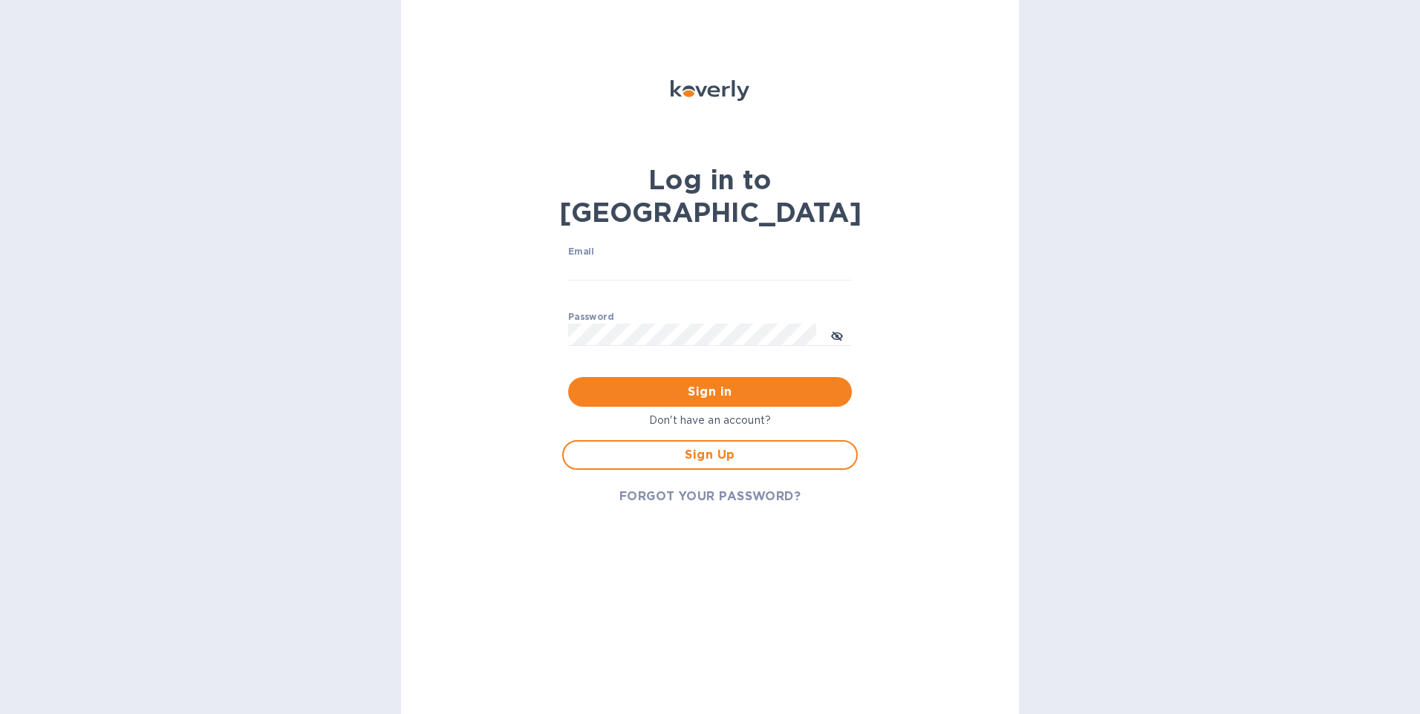
click at [863, 100] on div "Log in to Koverly Email ​ Password ​ Sign in Don't have an account? Sign Up FOR…" at bounding box center [710, 357] width 618 height 714
